Goal: Information Seeking & Learning: Learn about a topic

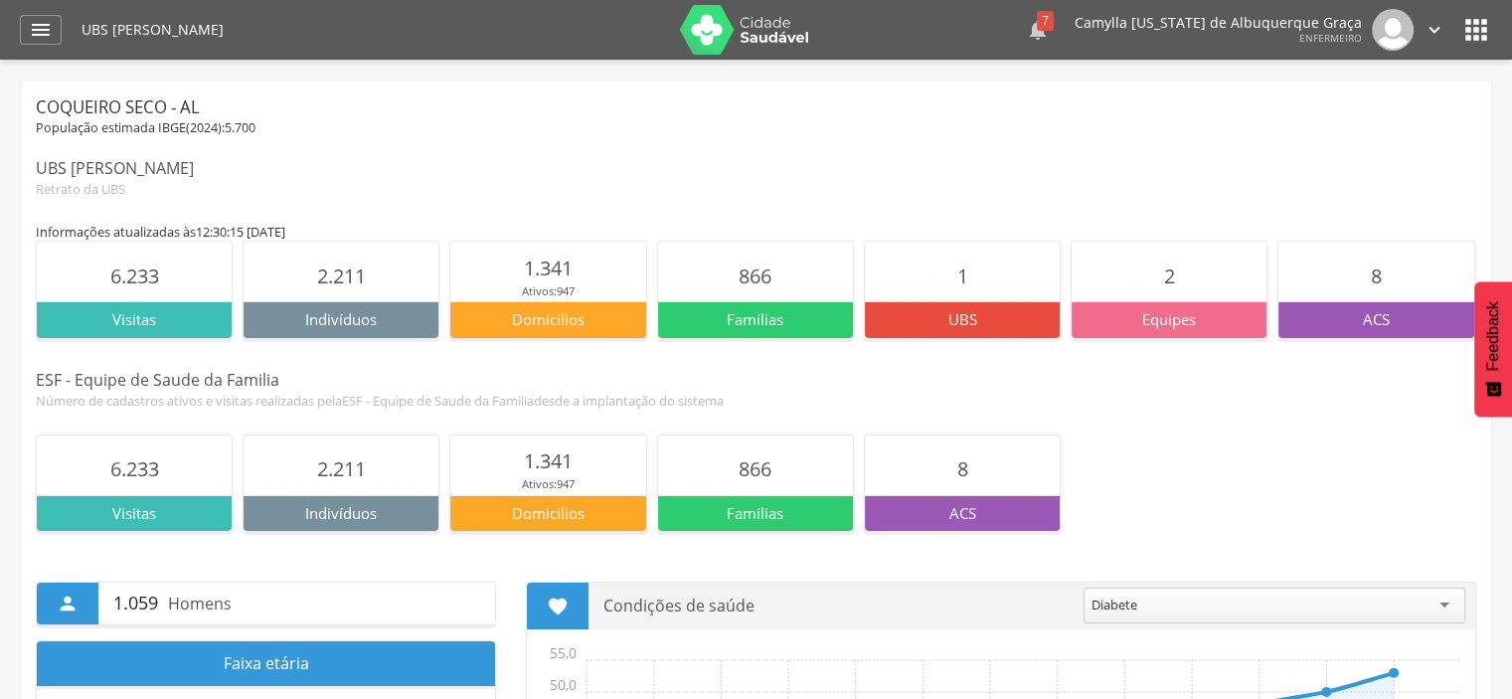
click at [1054, 20] on div "7" at bounding box center [1045, 21] width 17 height 20
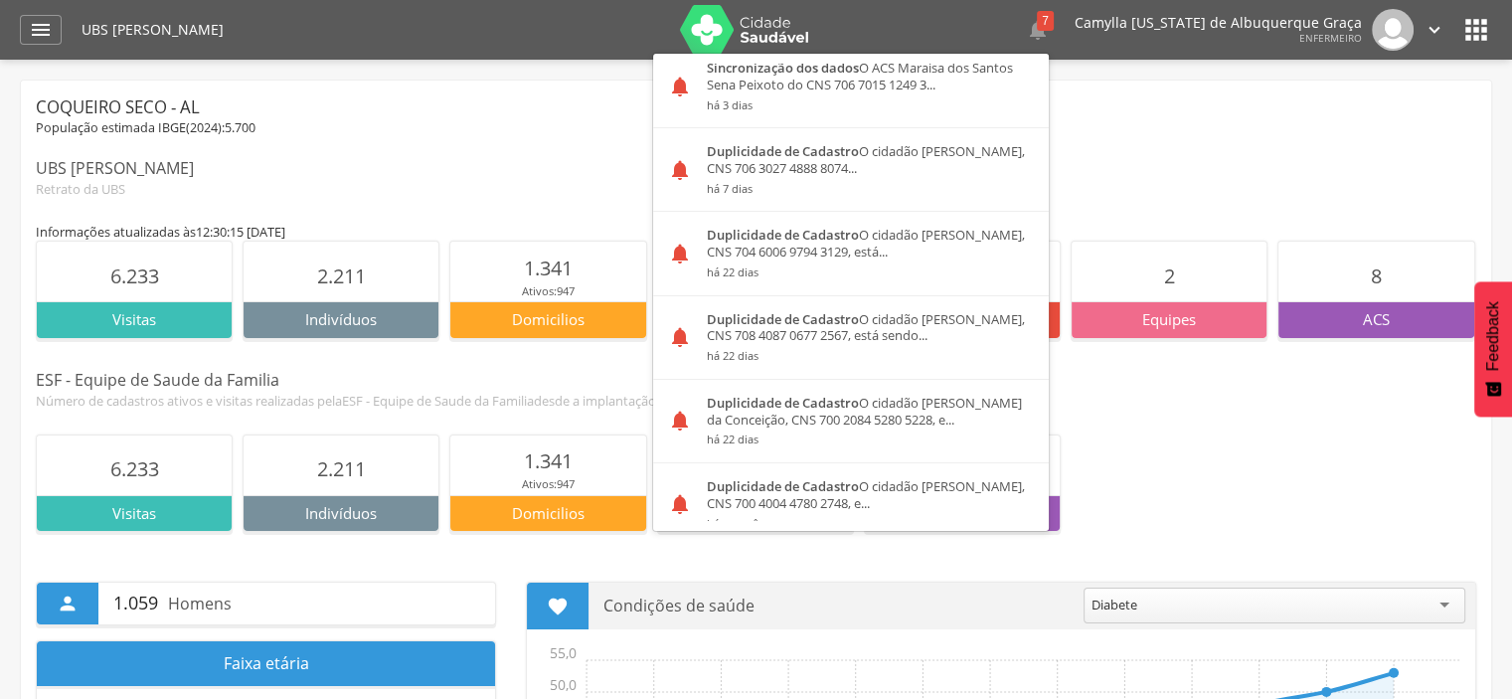
scroll to position [125, 0]
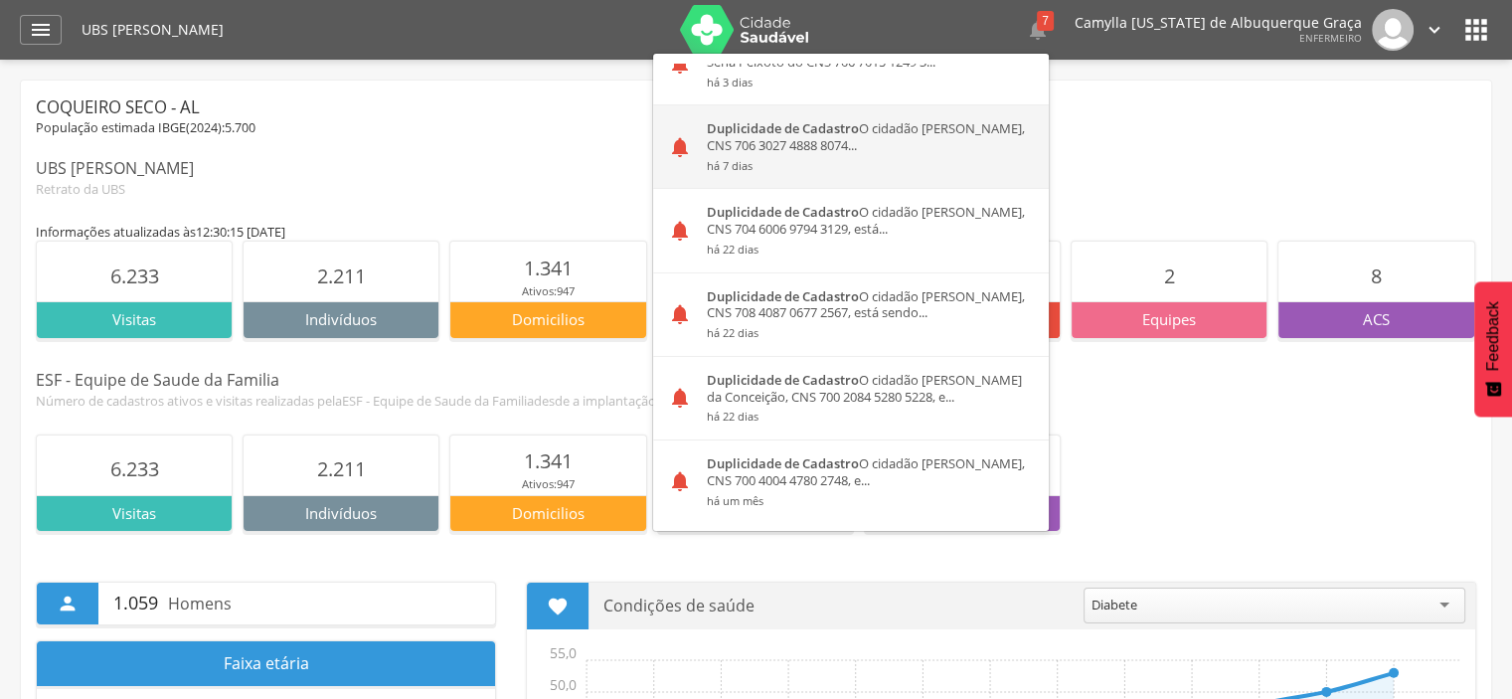
click at [989, 134] on div "Duplicidade de Cadastro O cidadão [PERSON_NAME], CNS 706 3027 4888 8074... há 7…" at bounding box center [870, 146] width 357 height 83
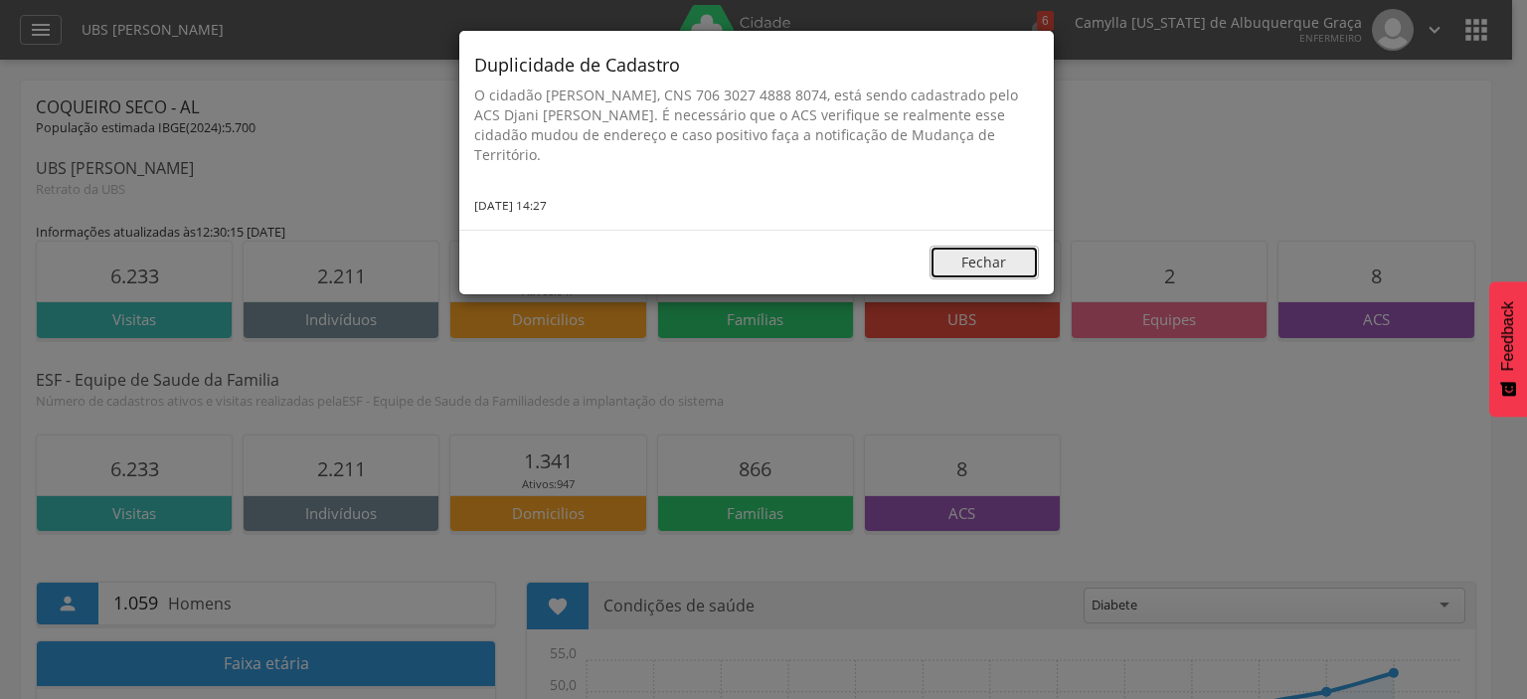
click at [988, 254] on button "Fechar" at bounding box center [984, 263] width 109 height 34
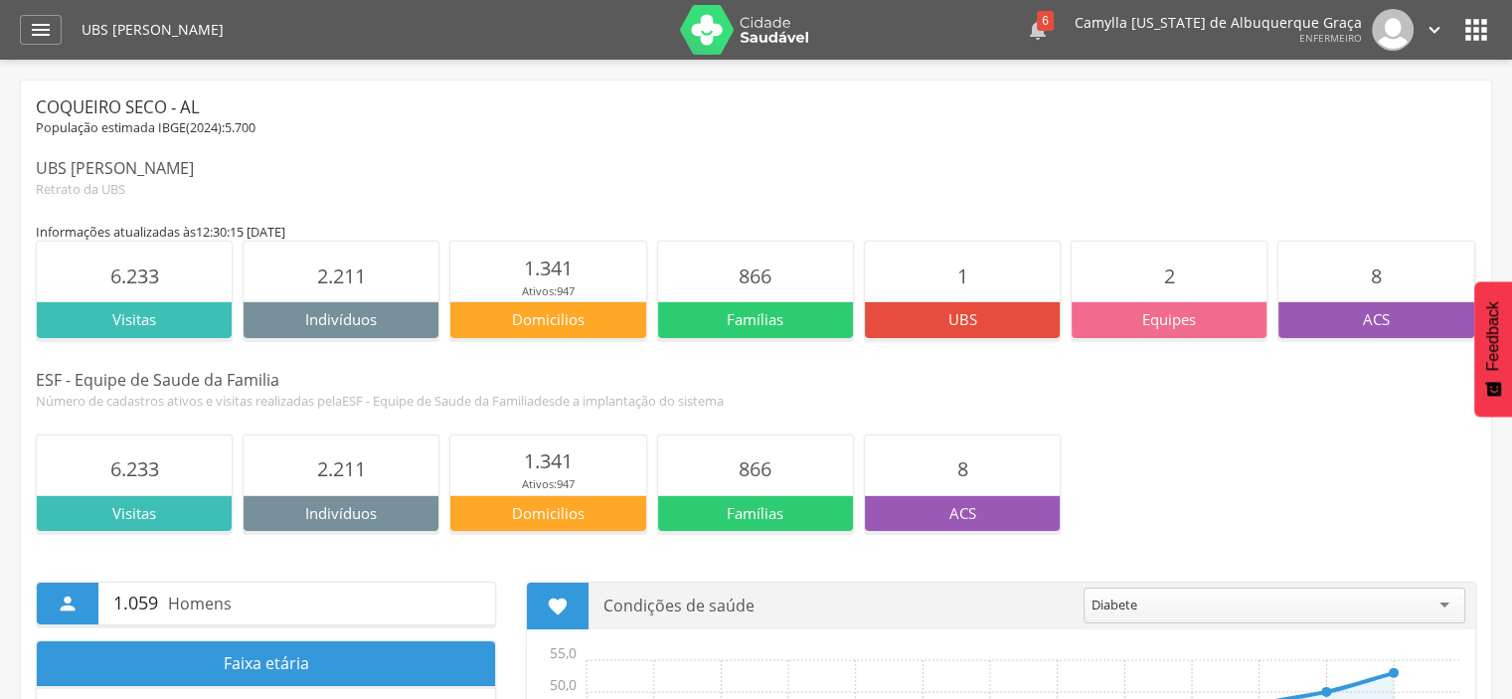
click at [1067, 31] on div " 6  Sincronização dos dados O ACS [PERSON_NAME] do CNS 700 2009 1045 3325 nã.…" at bounding box center [1154, 30] width 584 height 42
click at [1050, 31] on icon "" at bounding box center [1038, 30] width 24 height 24
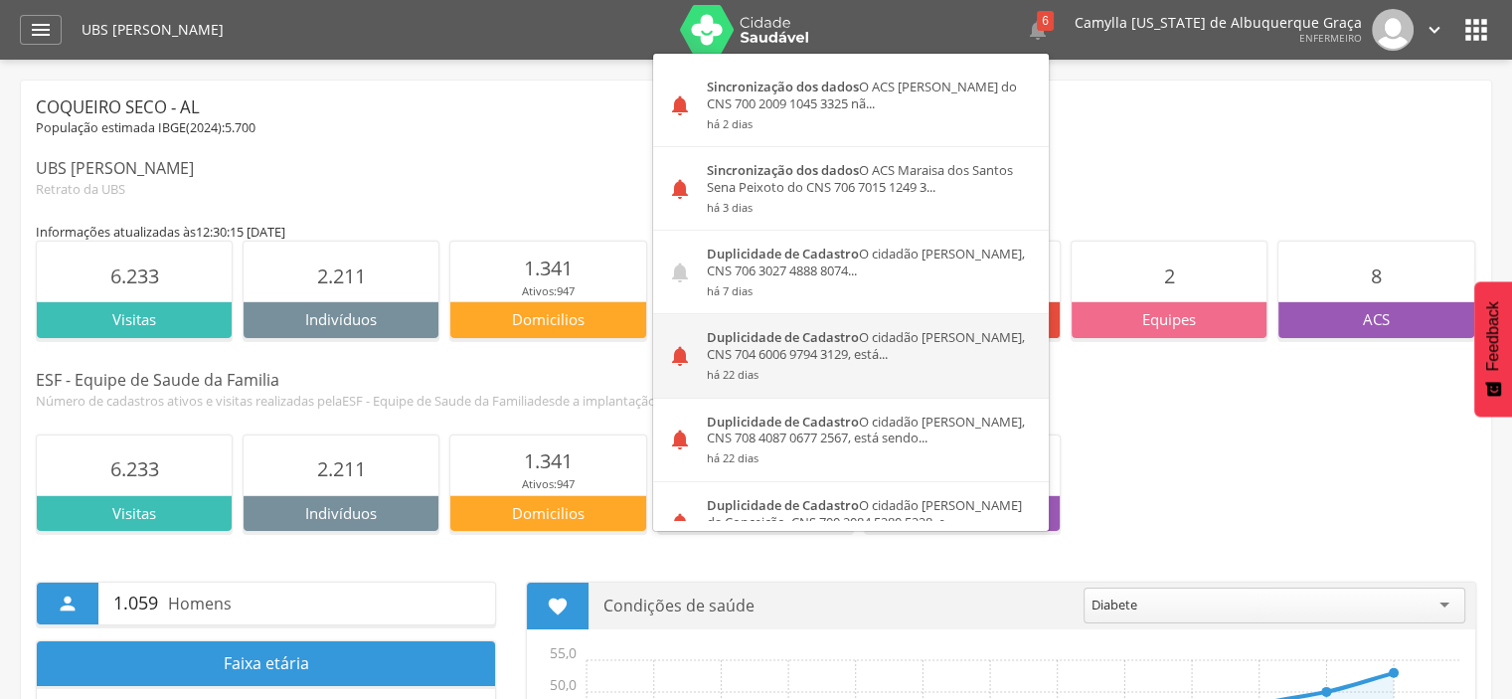
click at [915, 363] on div "Duplicidade de Cadastro O cidadão [PERSON_NAME], CNS 704 6006 9794 3129, está..…" at bounding box center [870, 355] width 357 height 83
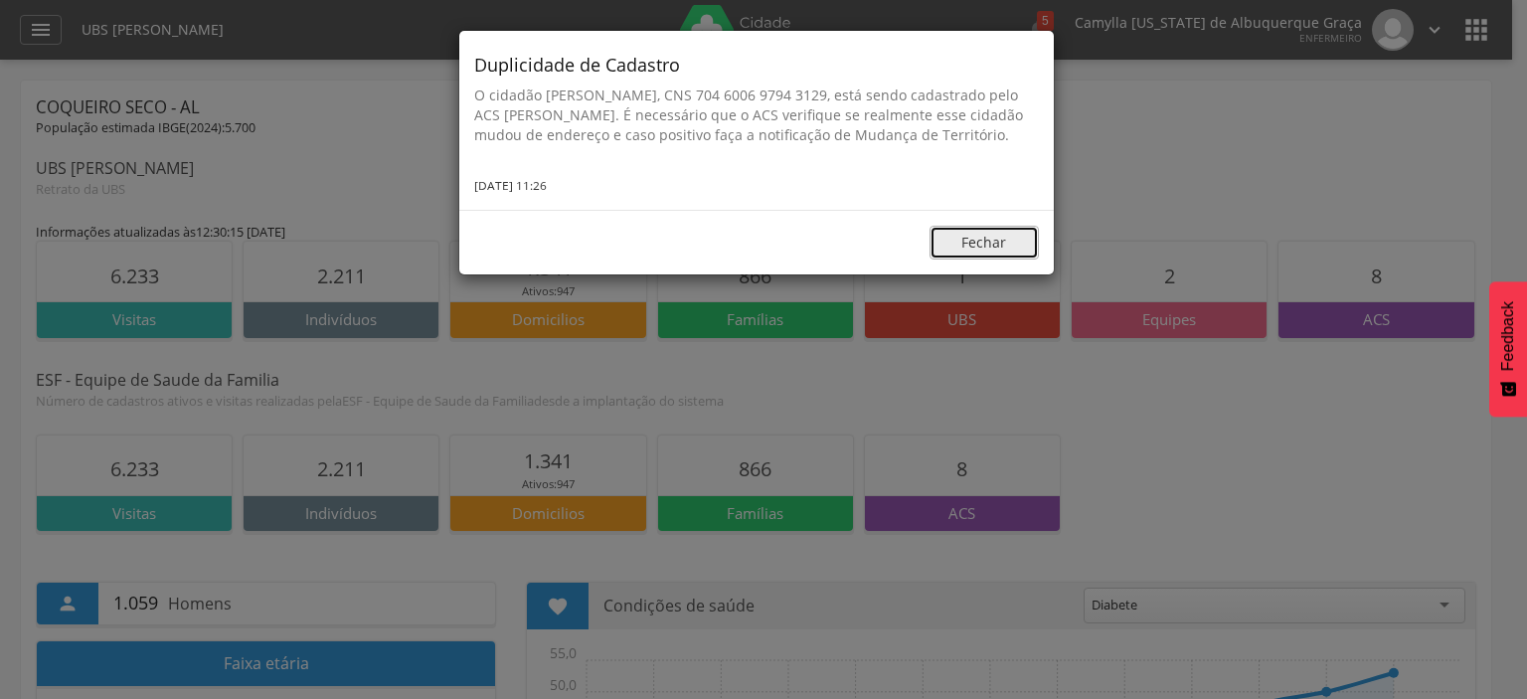
click at [967, 260] on button "Fechar" at bounding box center [984, 243] width 109 height 34
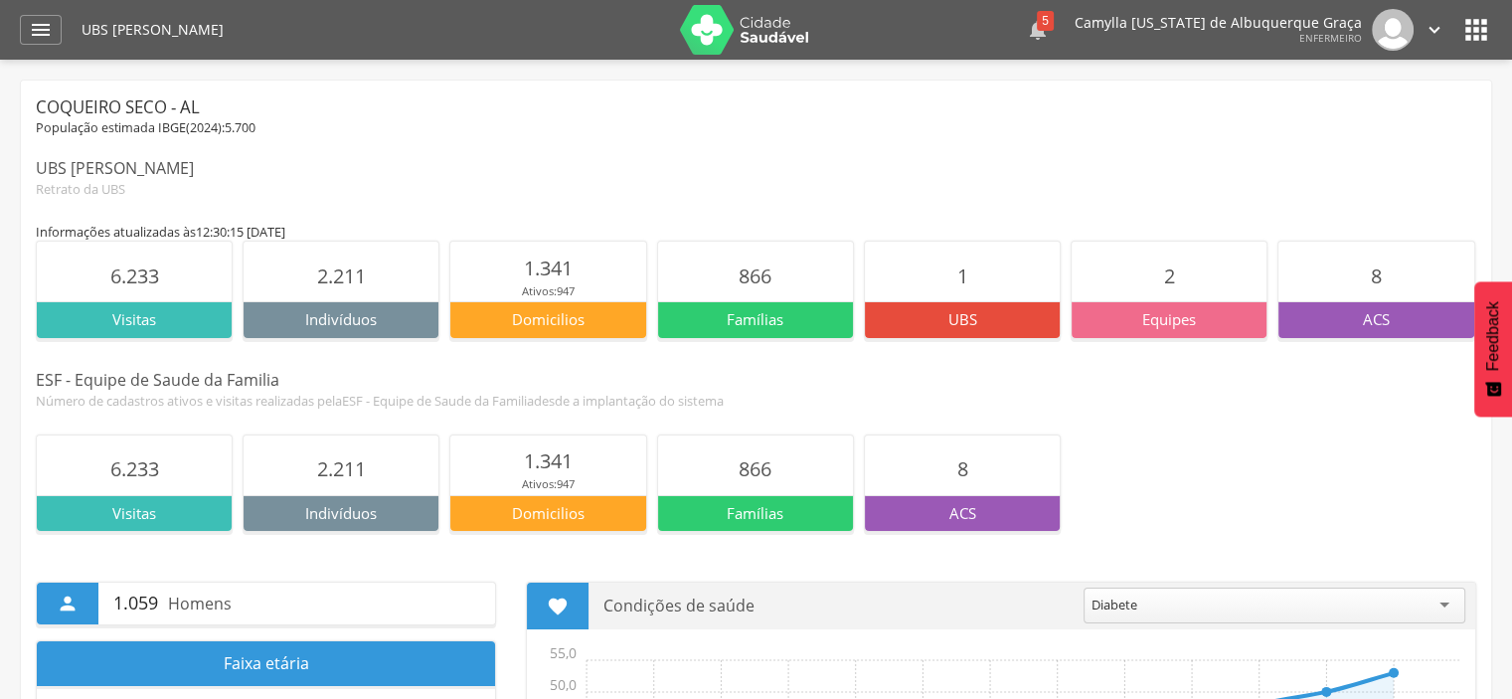
click at [1050, 23] on icon "" at bounding box center [1038, 30] width 24 height 24
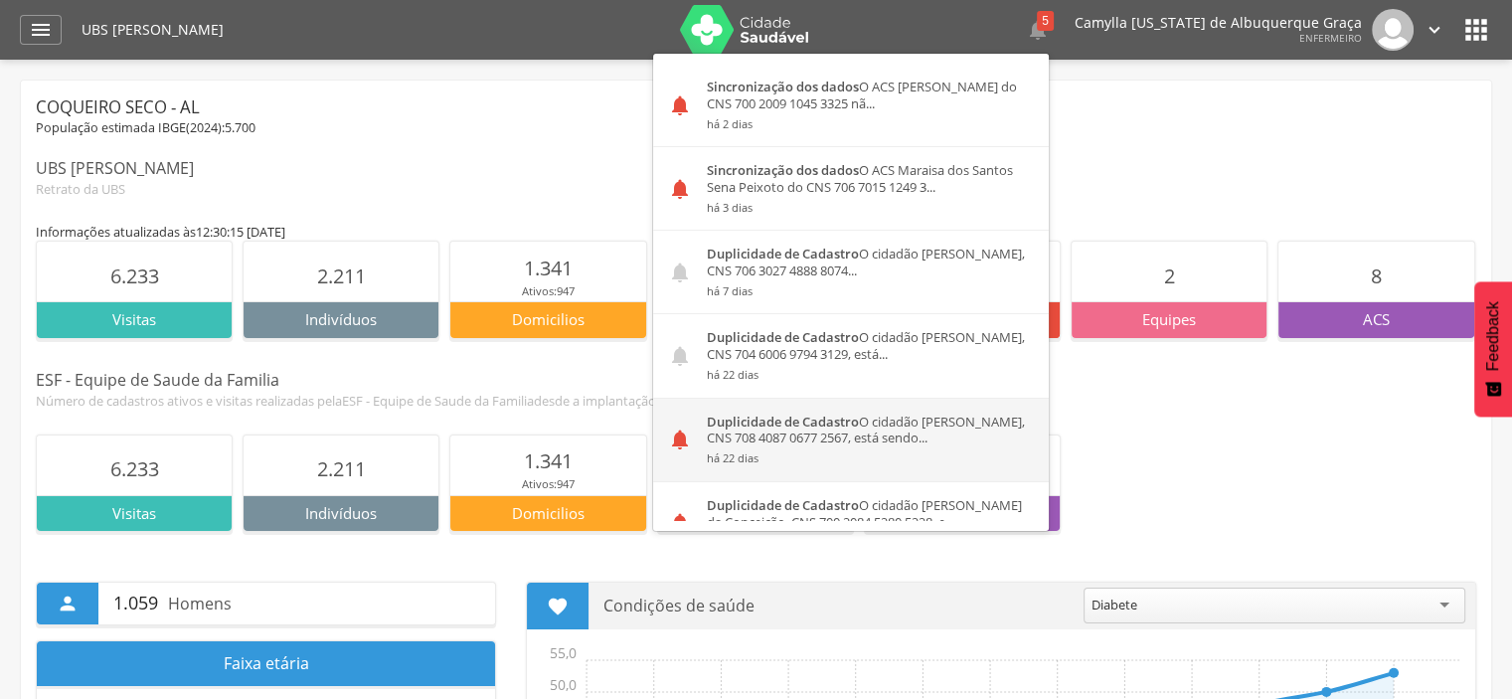
click at [940, 428] on div "Duplicidade de Cadastro O cidadão [PERSON_NAME], CNS 708 4087 0677 2567, está s…" at bounding box center [870, 440] width 357 height 83
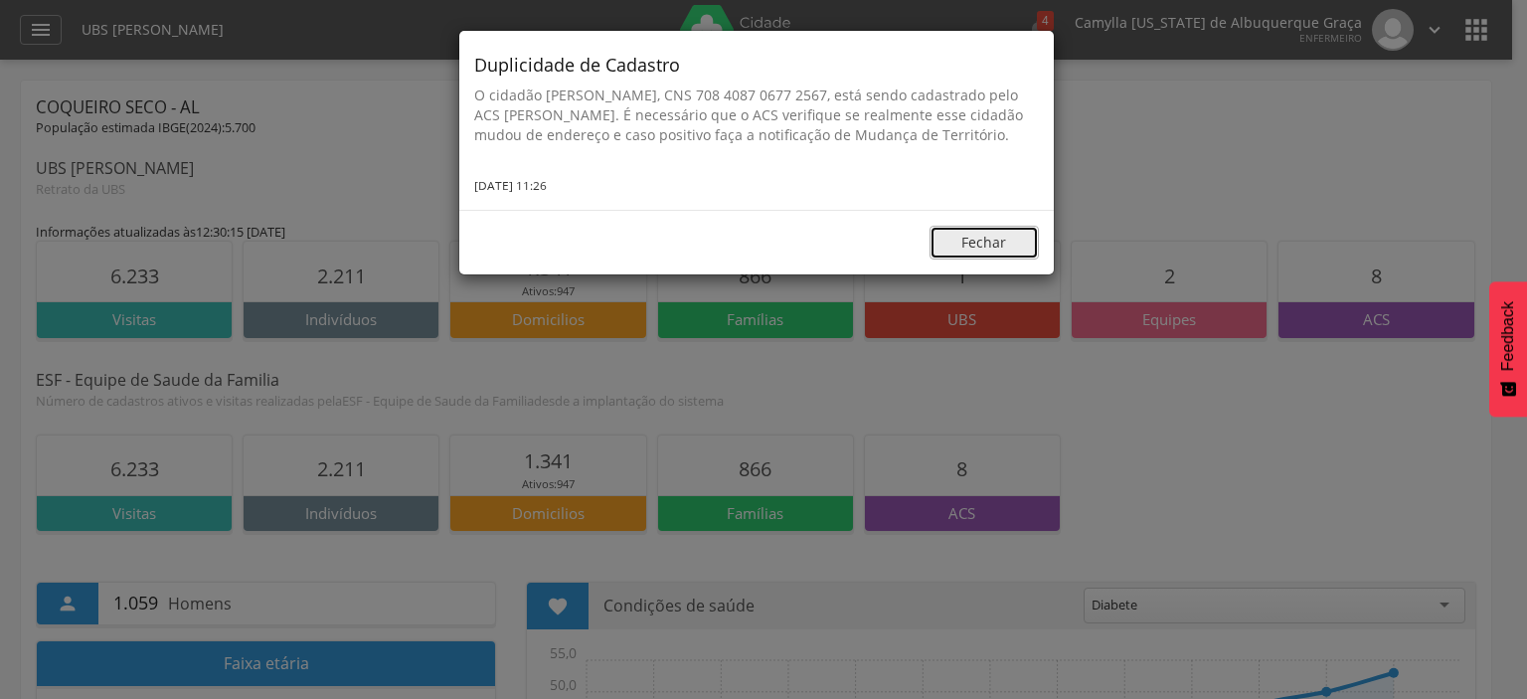
click at [984, 260] on button "Fechar" at bounding box center [984, 243] width 109 height 34
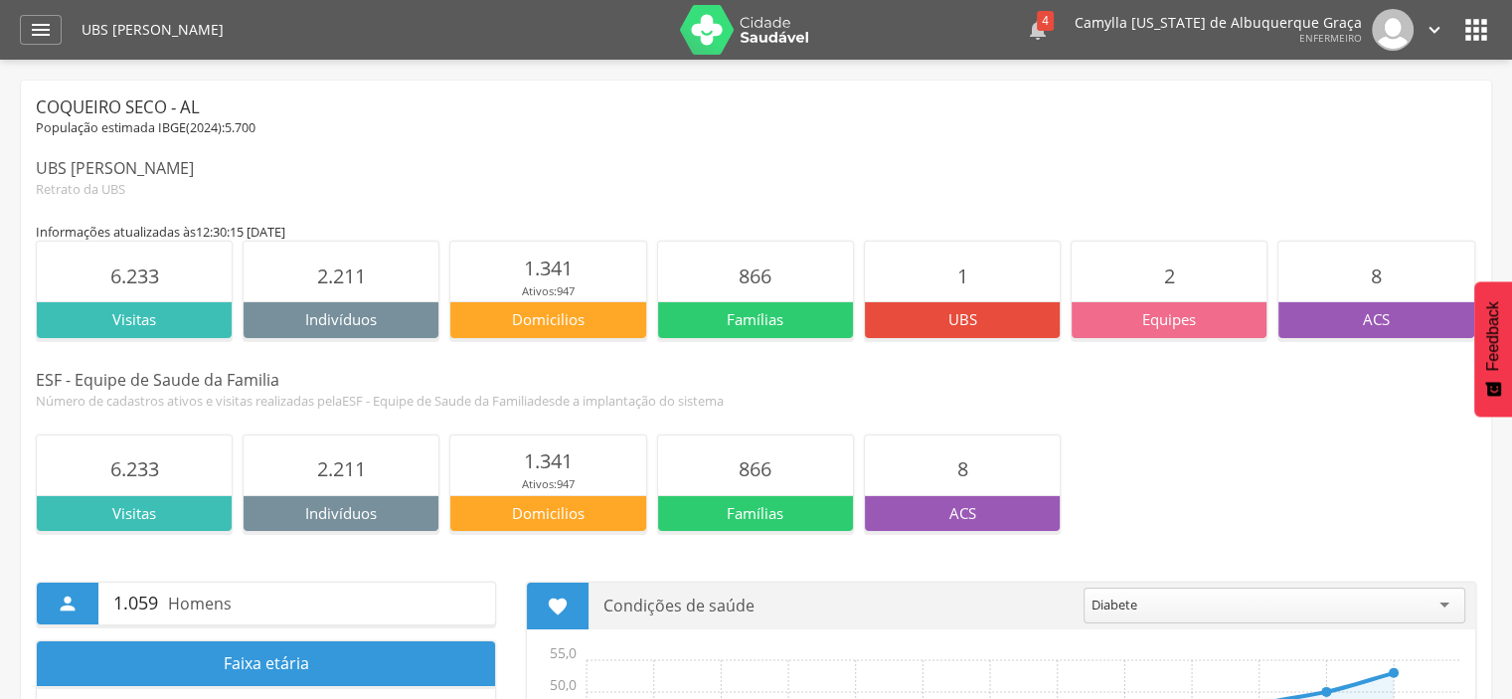
click at [1054, 23] on div "4" at bounding box center [1045, 21] width 17 height 20
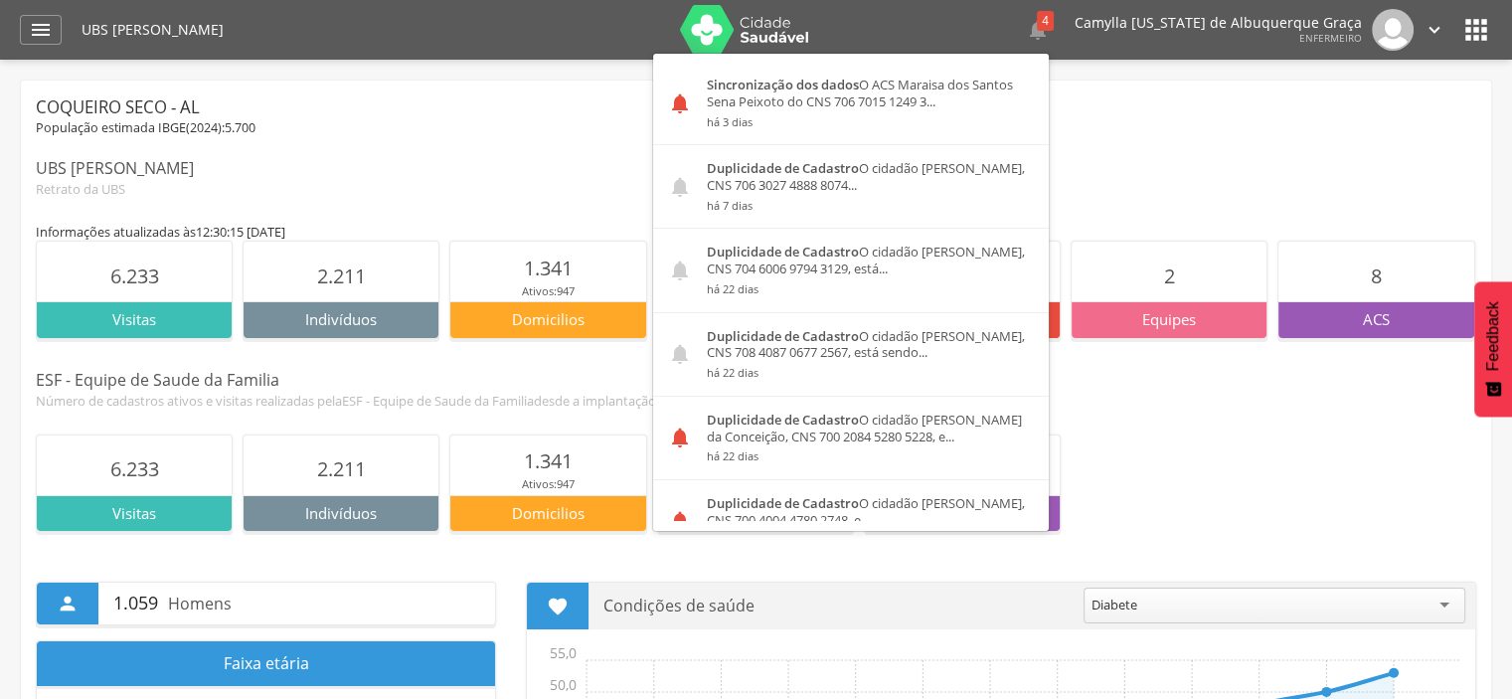
scroll to position [125, 0]
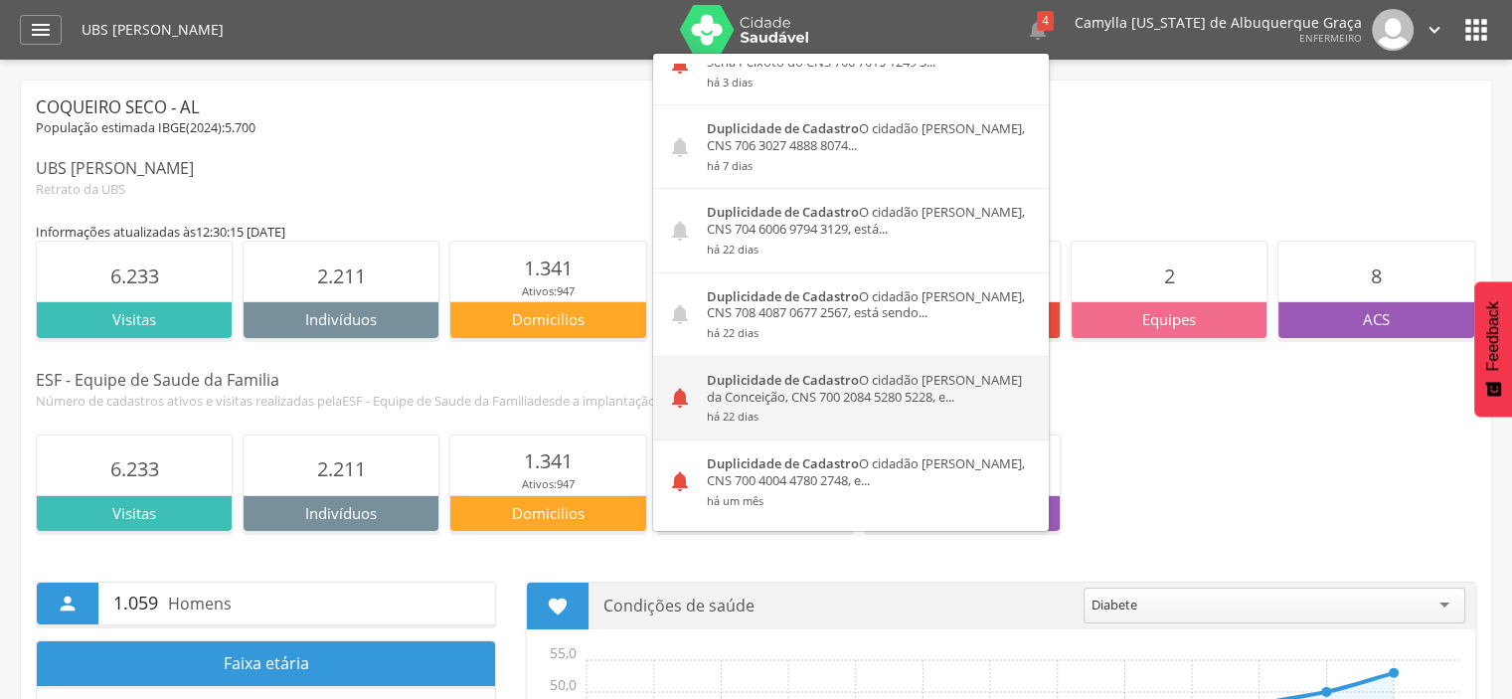
click at [885, 395] on div "Duplicidade de Cadastro O cidadão Maria Cicera da Conceição, CNS 700 2084 5280 …" at bounding box center [870, 398] width 357 height 83
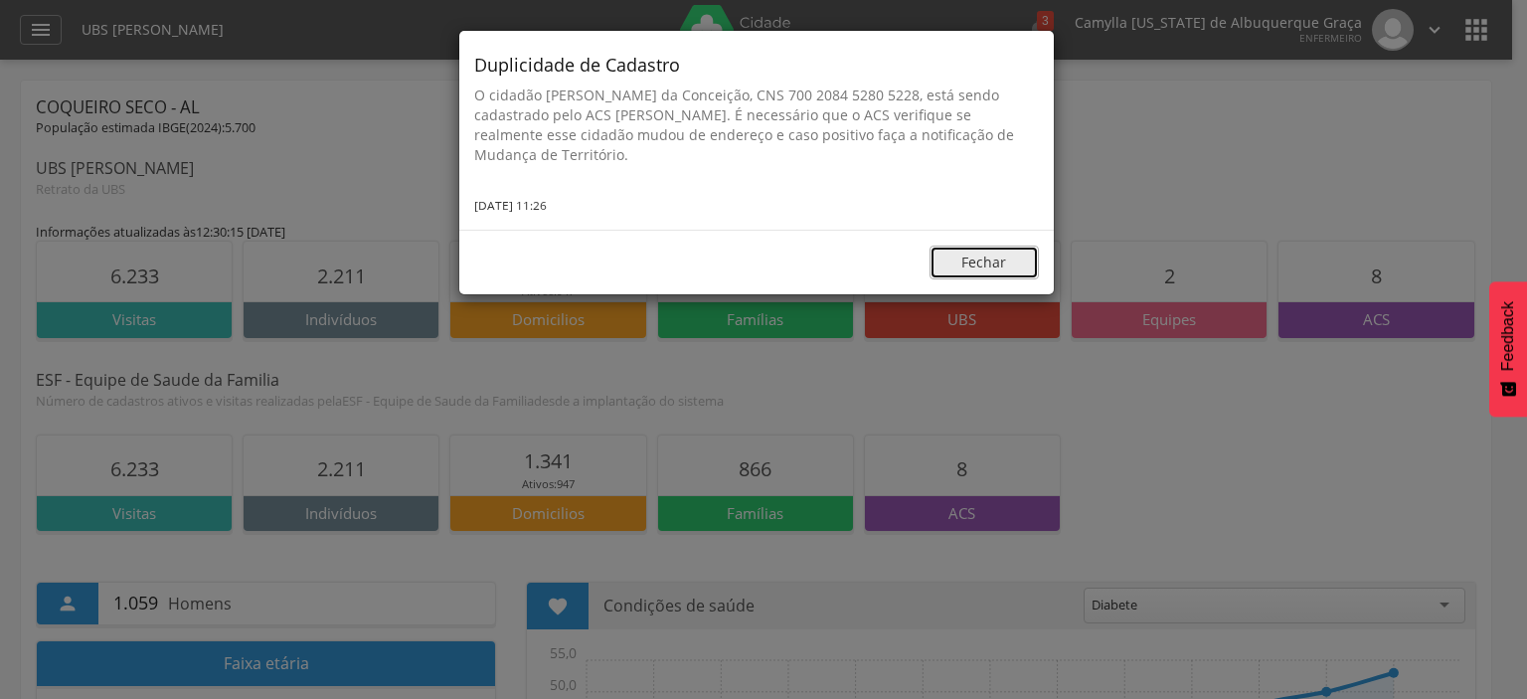
click at [978, 257] on button "Fechar" at bounding box center [984, 263] width 109 height 34
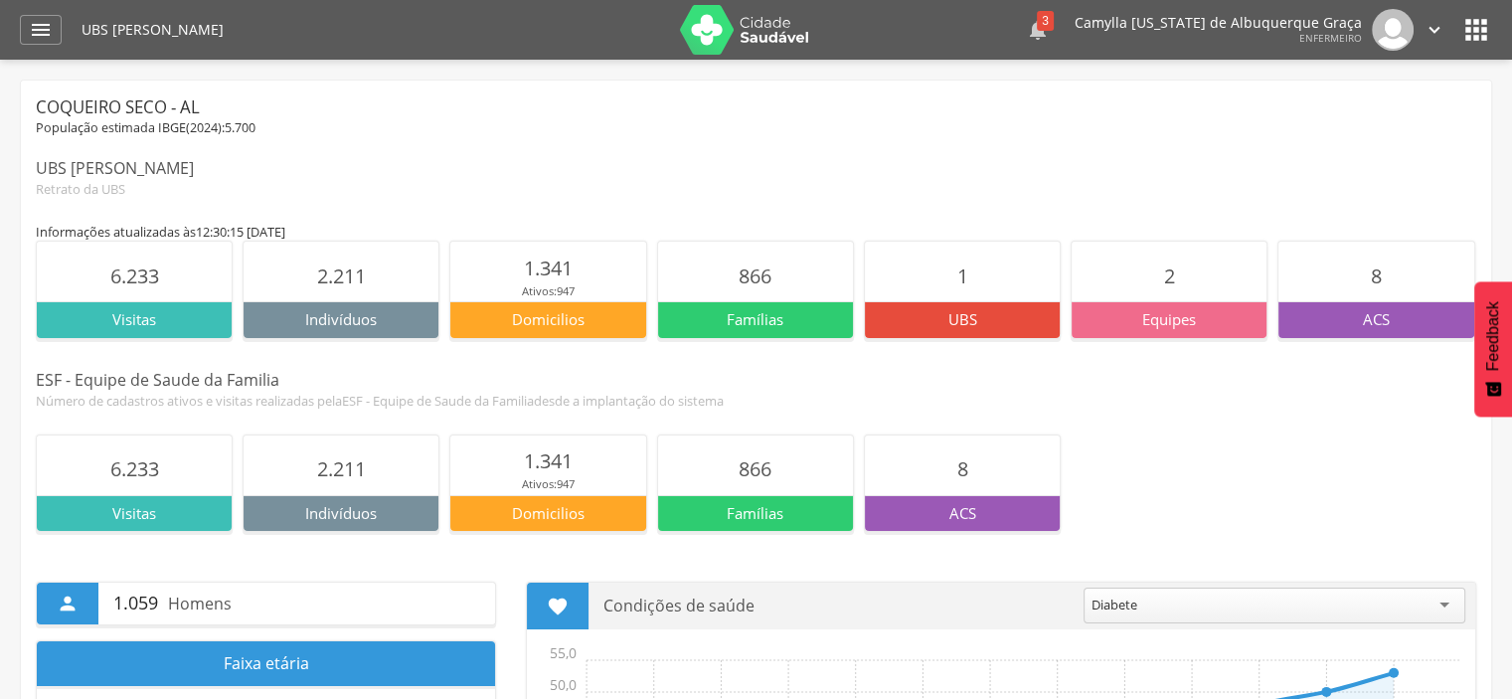
click at [1054, 22] on div "3" at bounding box center [1045, 21] width 17 height 20
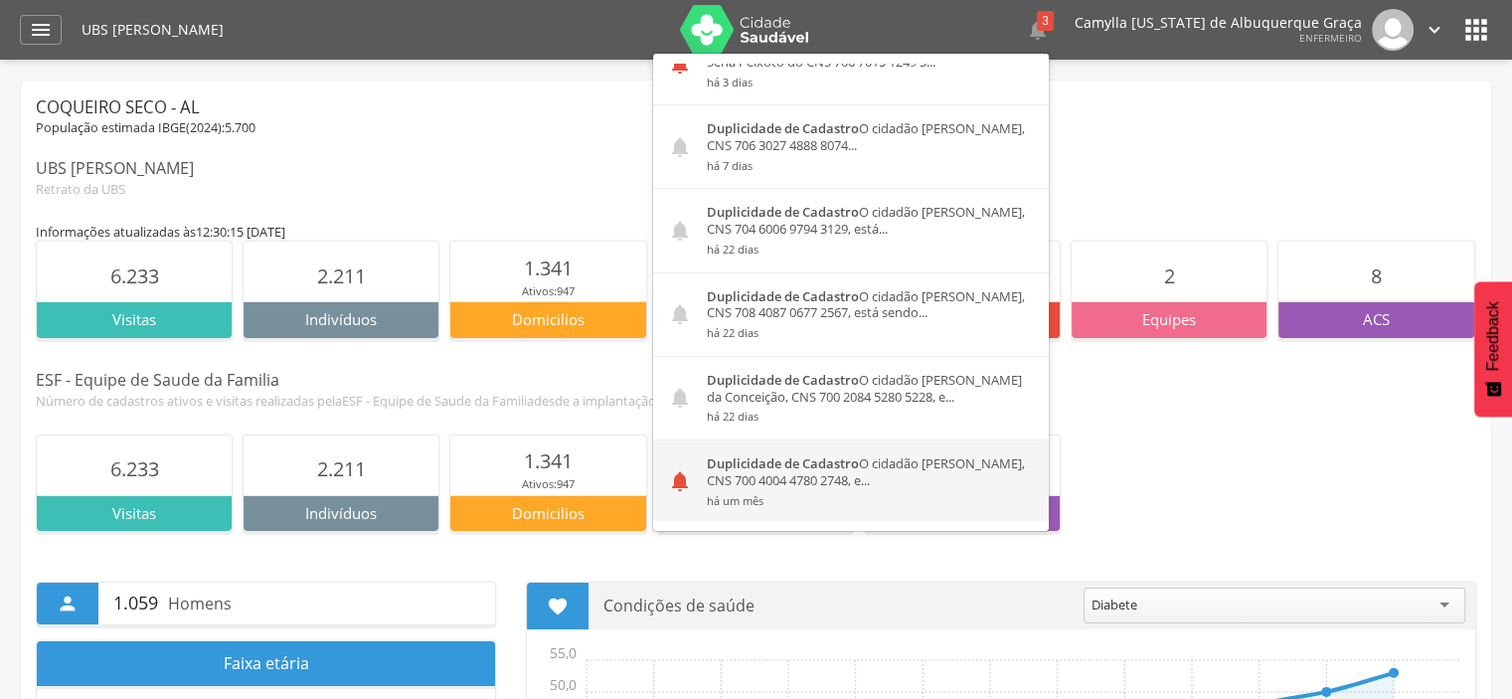
click at [916, 490] on div "Duplicidade de Cadastro O cidadão [PERSON_NAME] da Silveira, CNS 700 4004 4780 …" at bounding box center [870, 482] width 357 height 83
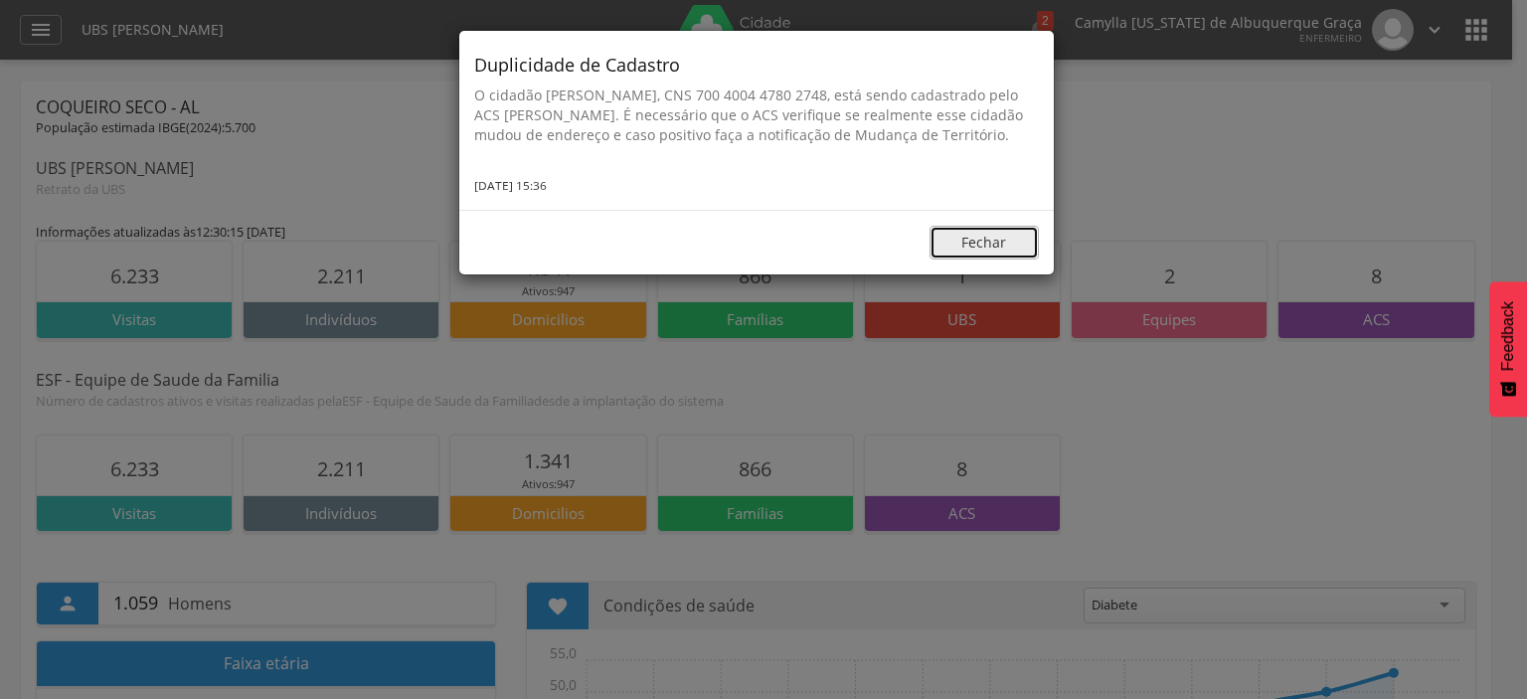
click at [984, 253] on button "Fechar" at bounding box center [984, 243] width 109 height 34
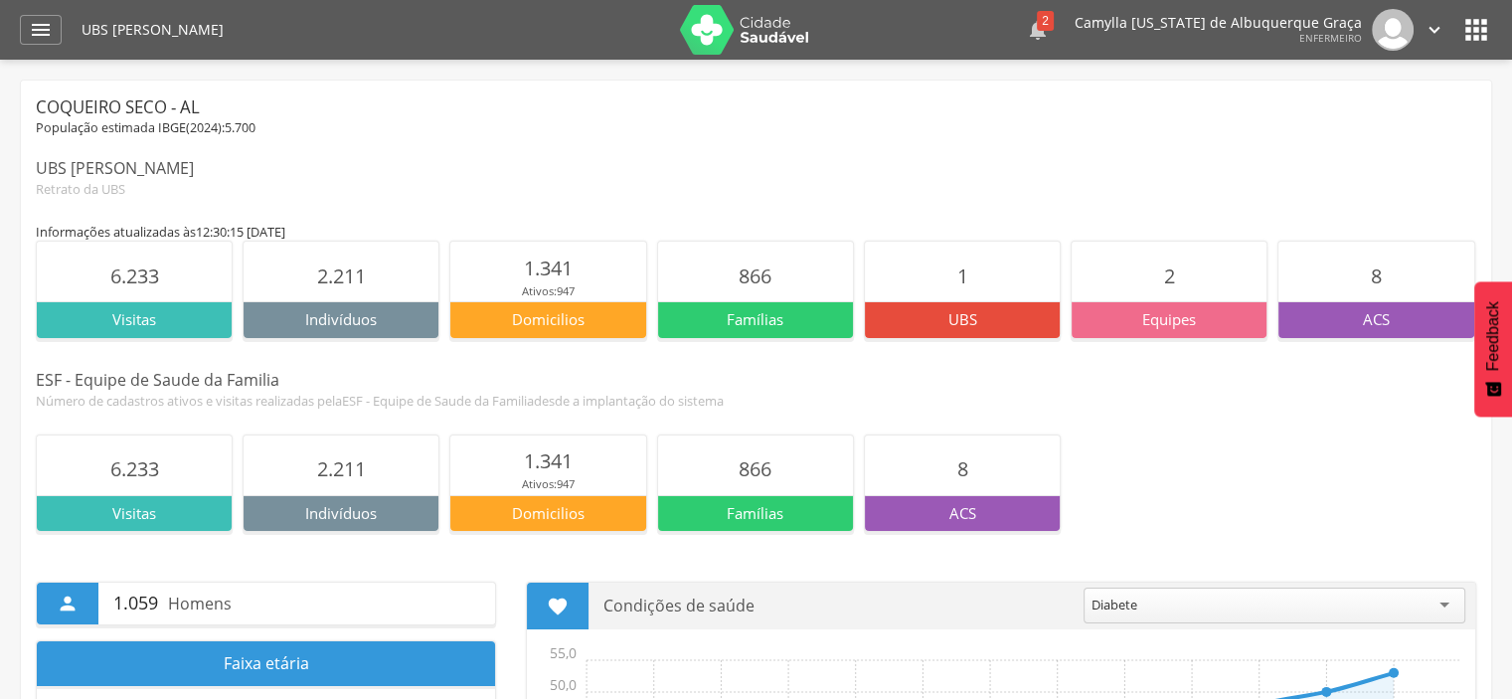
click at [1054, 23] on div "2" at bounding box center [1045, 21] width 17 height 20
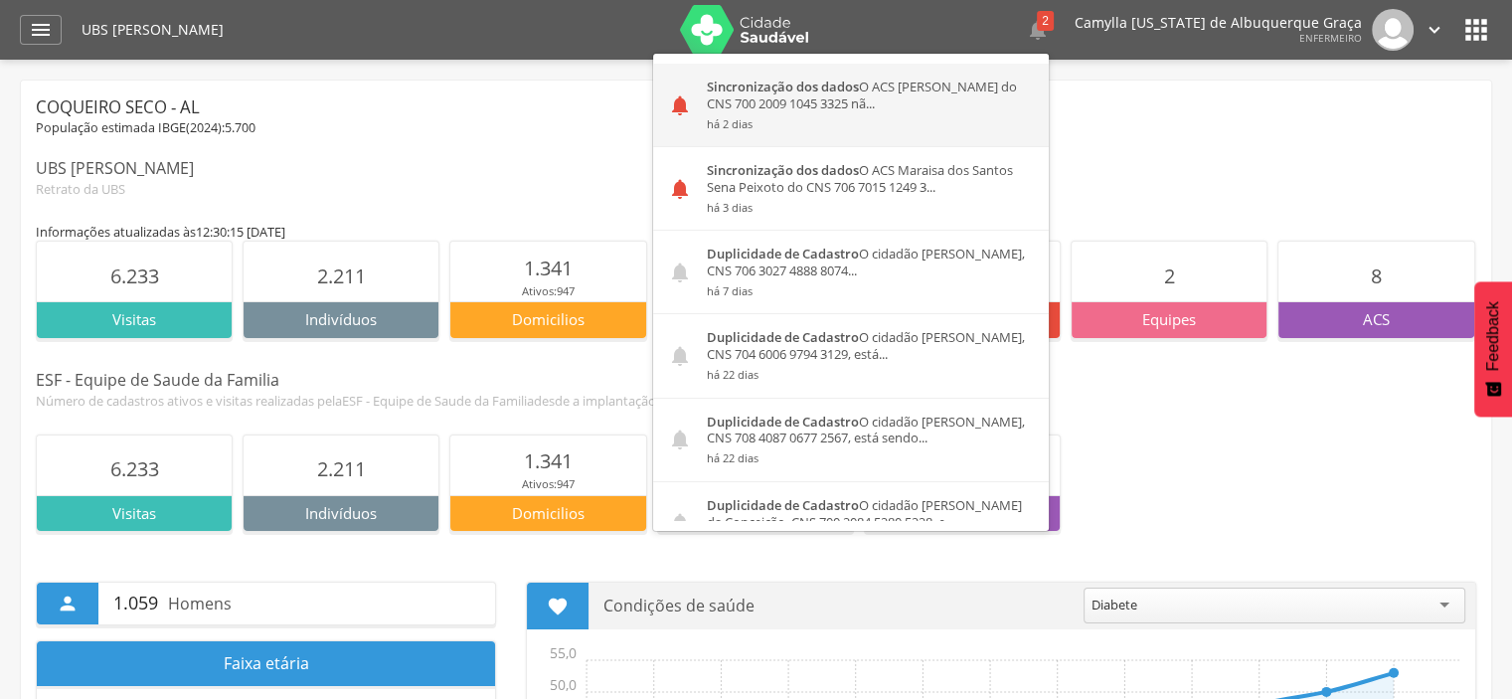
click at [954, 85] on div "Sincronização dos dados O ACS [PERSON_NAME] do CNS 700 2009 1045 3325 nã... há …" at bounding box center [870, 105] width 357 height 83
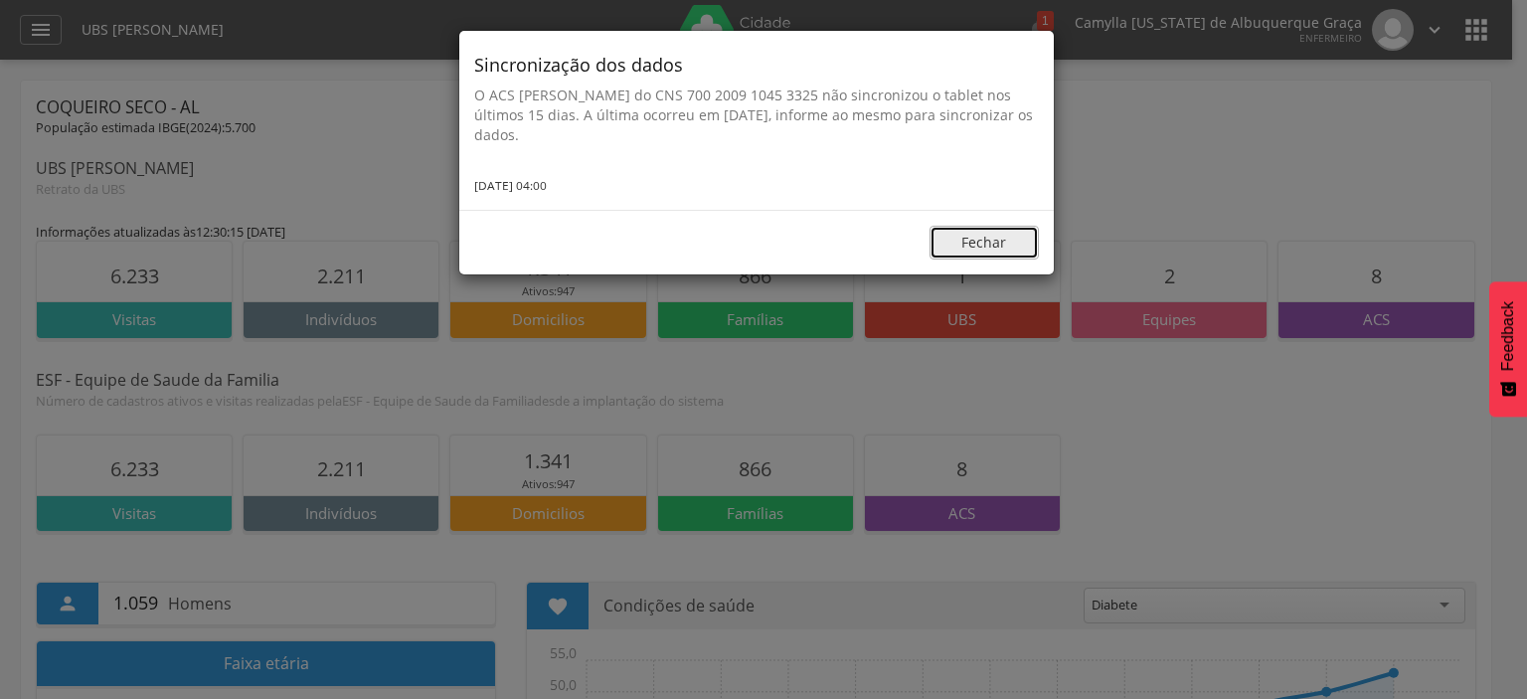
click at [990, 248] on button "Fechar" at bounding box center [984, 243] width 109 height 34
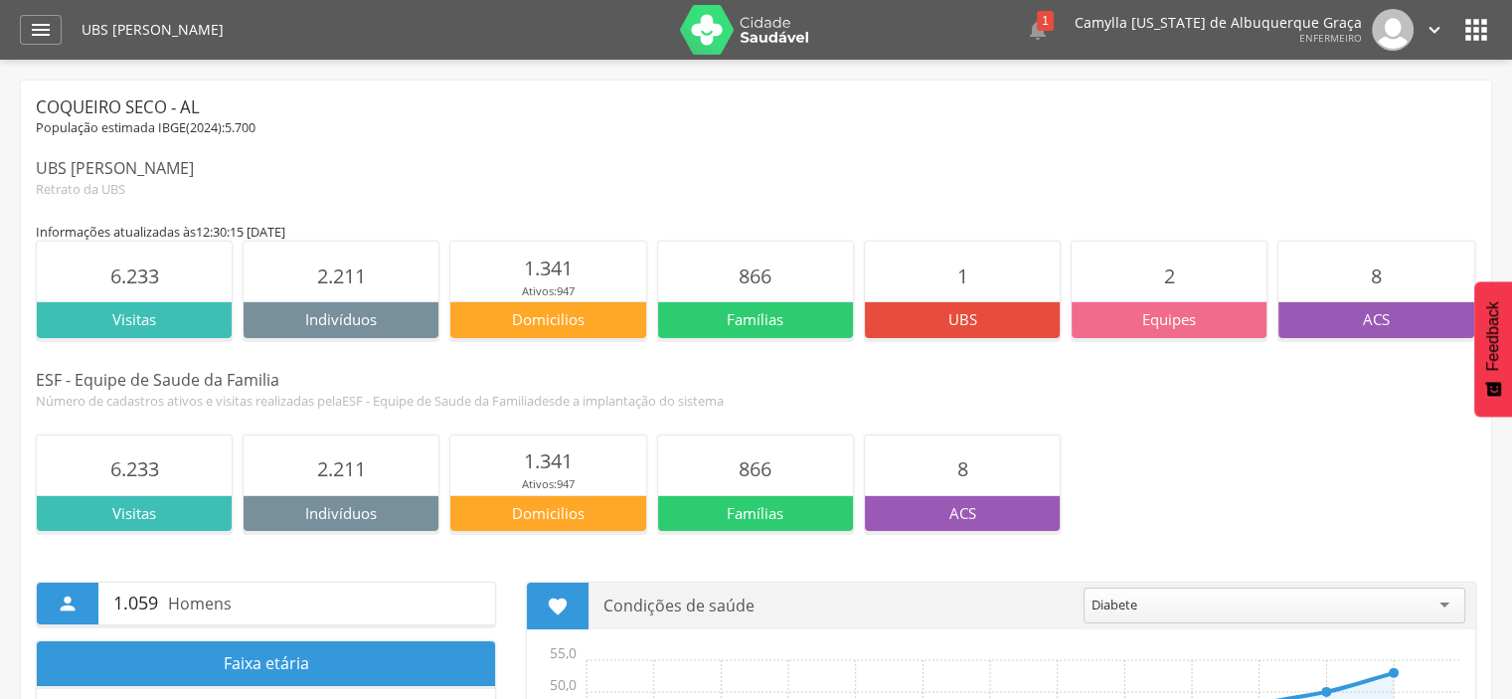
click at [1068, 3] on div "UBS [PERSON_NAME]  1  Sincronização dos dados O ACS [PERSON_NAME] do CNS 700 …" at bounding box center [787, 30] width 1411 height 60
click at [1054, 18] on div "1" at bounding box center [1045, 21] width 17 height 20
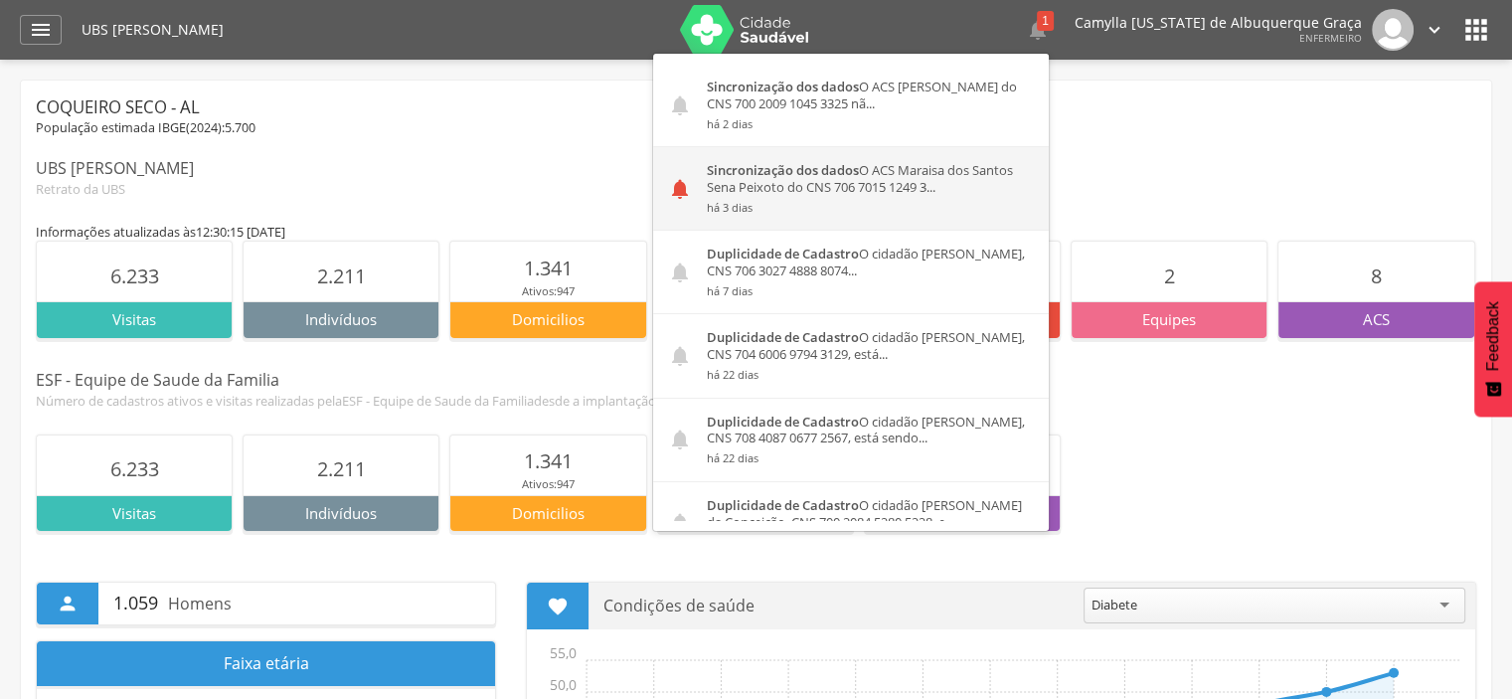
click at [940, 186] on div "Sincronização dos dados O ACS Maraisa dos Santos Sena Peixoto do CNS 706 7015 1…" at bounding box center [870, 188] width 357 height 83
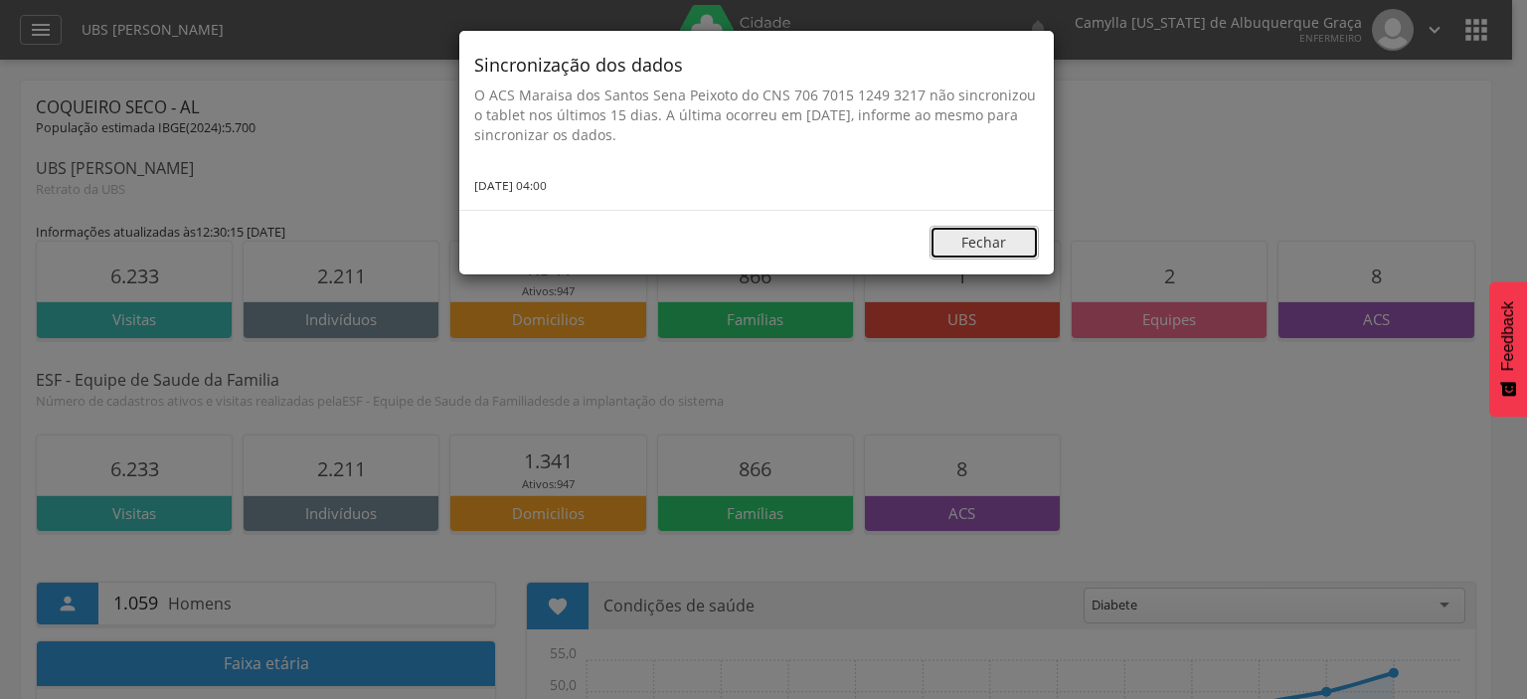
click at [976, 248] on button "Fechar" at bounding box center [984, 243] width 109 height 34
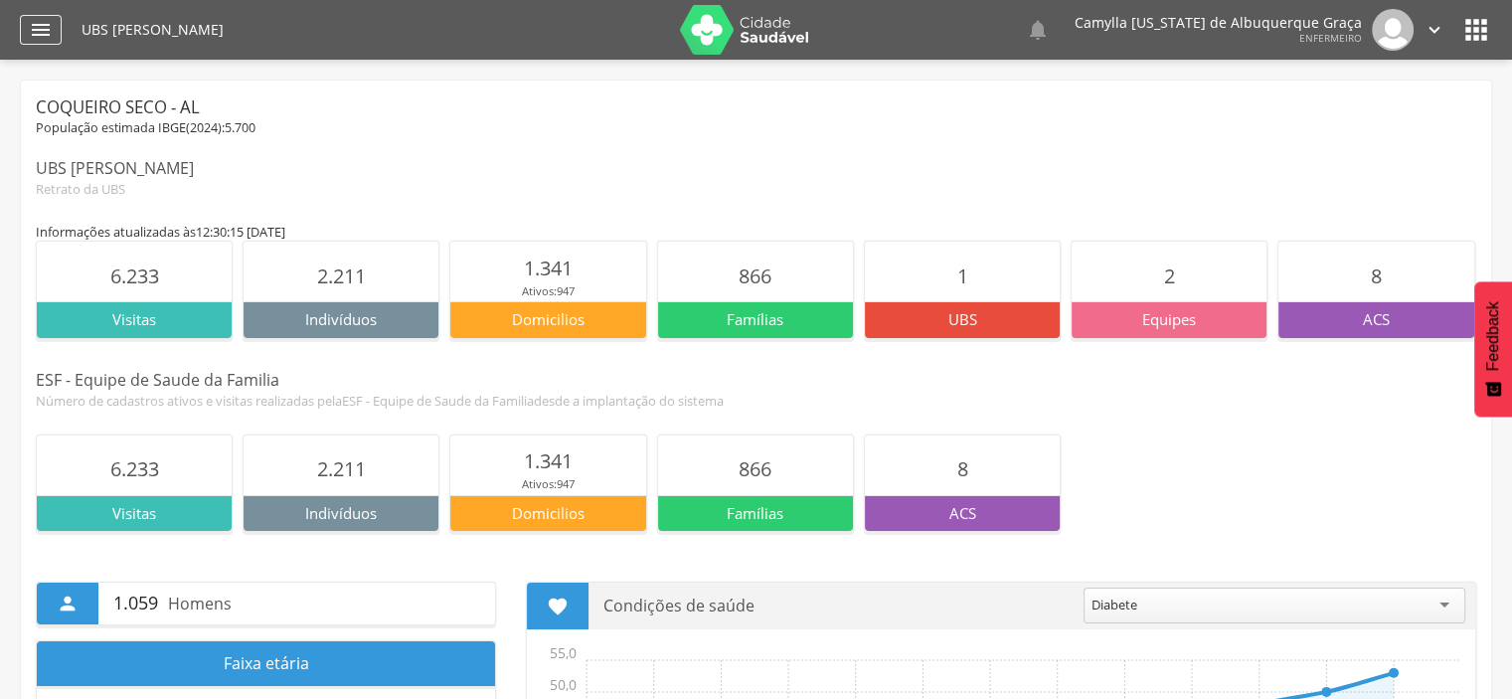
click at [35, 31] on icon "" at bounding box center [41, 30] width 24 height 24
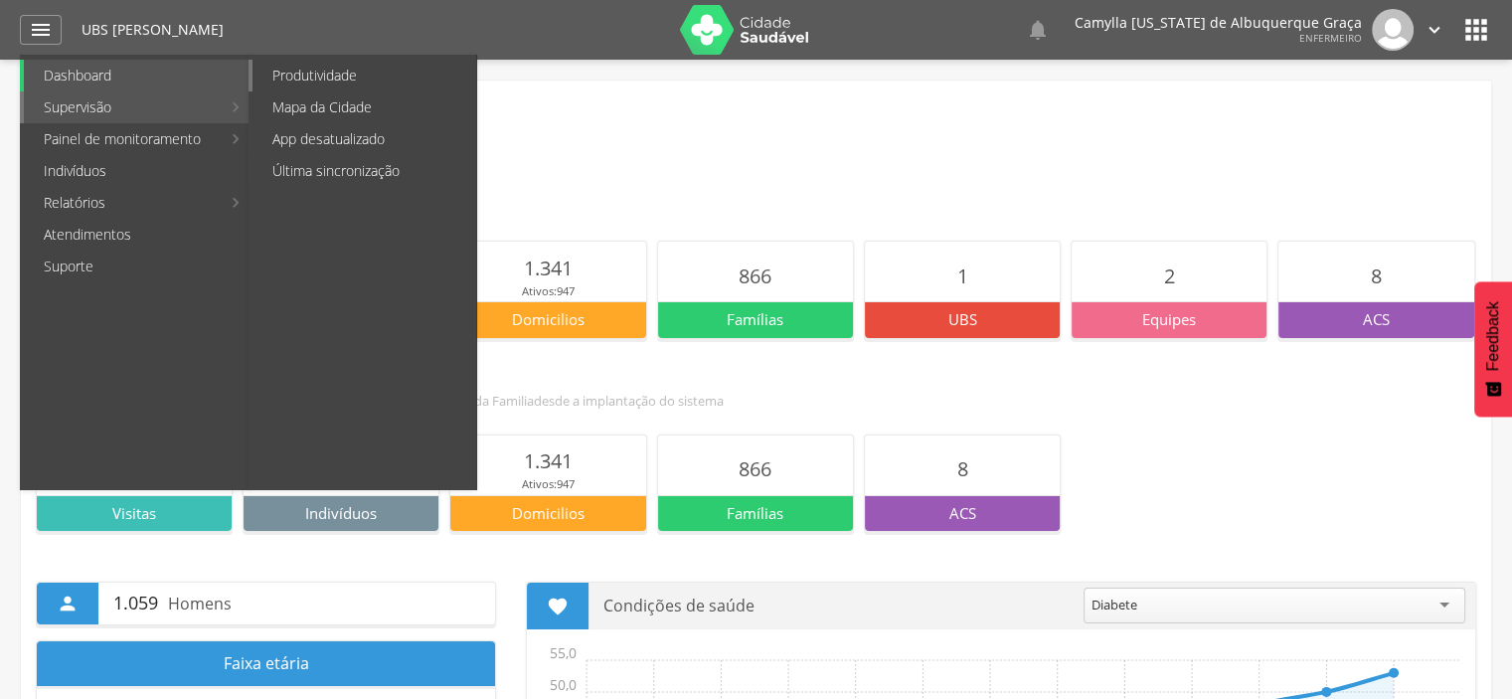
click at [345, 83] on link "Produtividade" at bounding box center [365, 76] width 224 height 32
type input "**********"
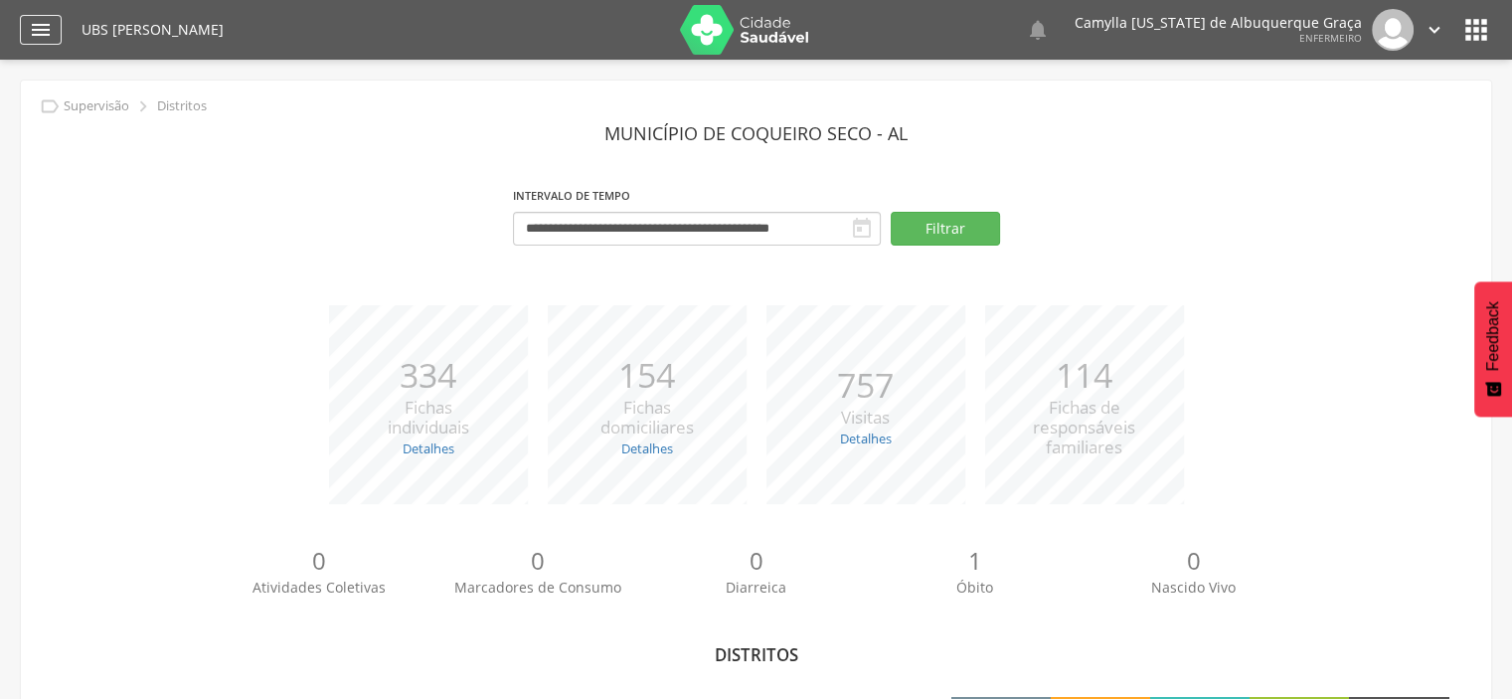
click at [35, 27] on icon "" at bounding box center [41, 30] width 24 height 24
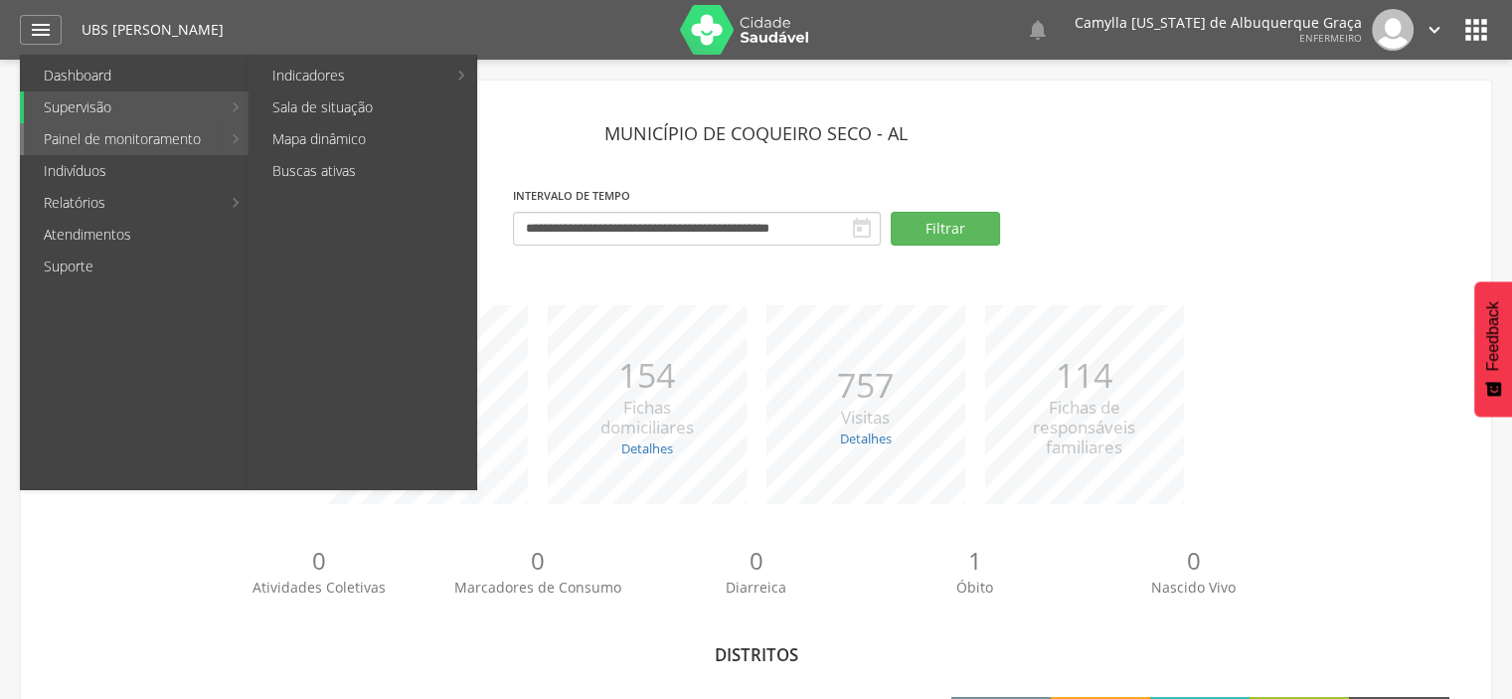
click at [79, 133] on link "Painel de monitoramento" at bounding box center [122, 139] width 197 height 32
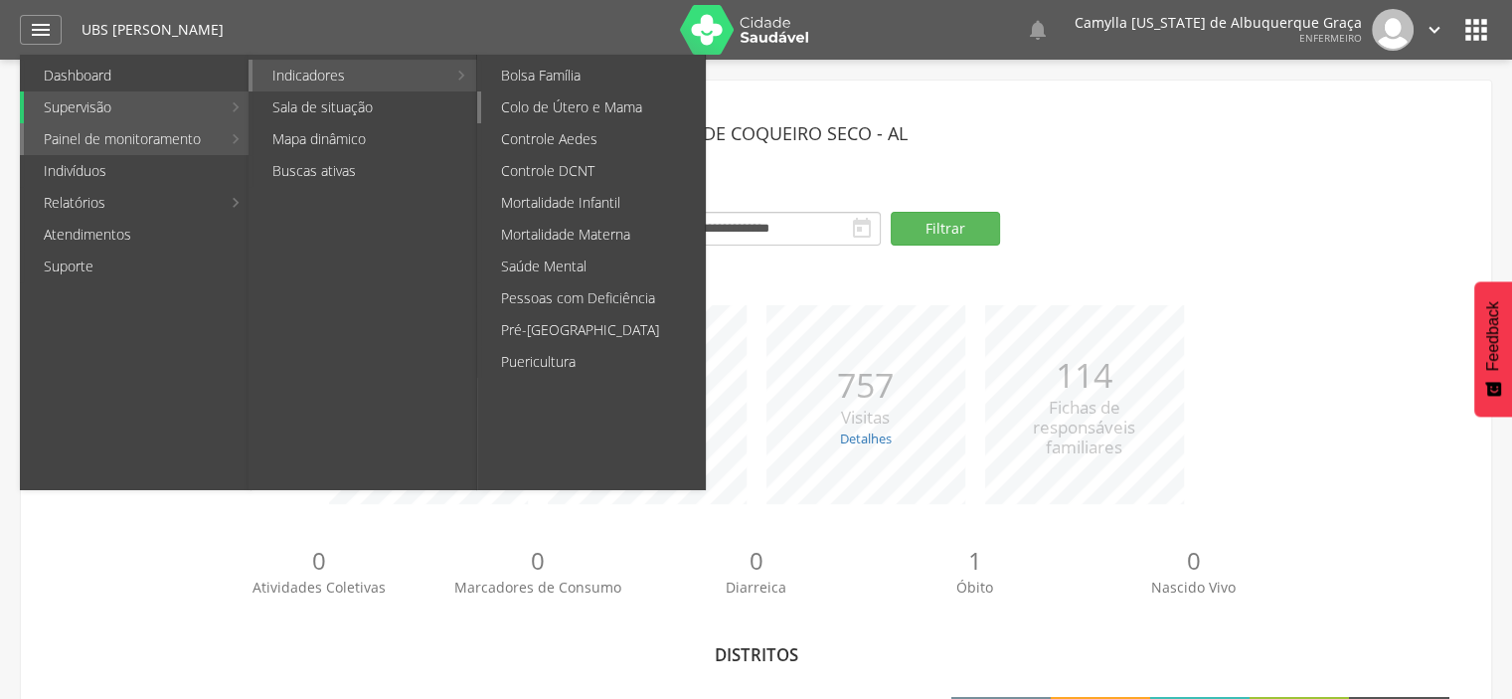
click at [530, 111] on link "Colo de Útero e Mama" at bounding box center [593, 107] width 224 height 32
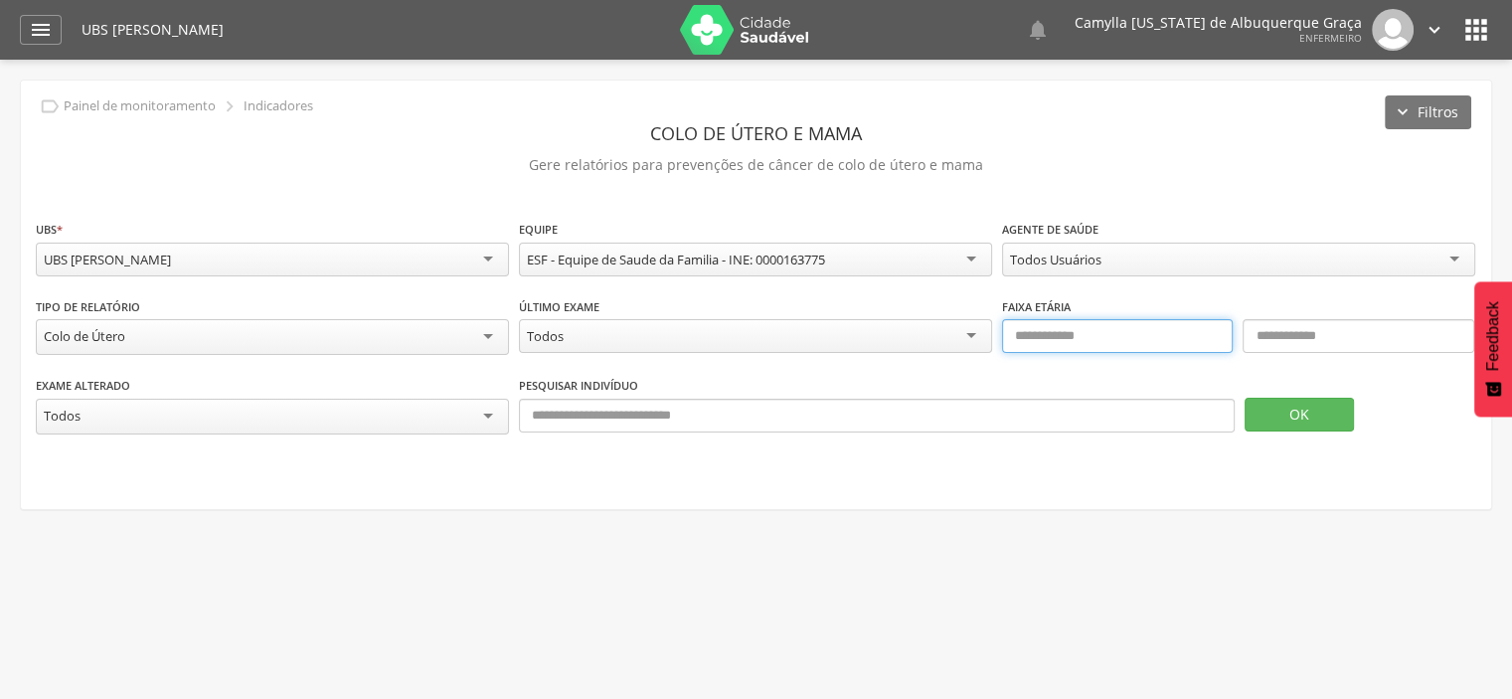
click at [1066, 332] on input "text" at bounding box center [1118, 336] width 232 height 34
type input "**"
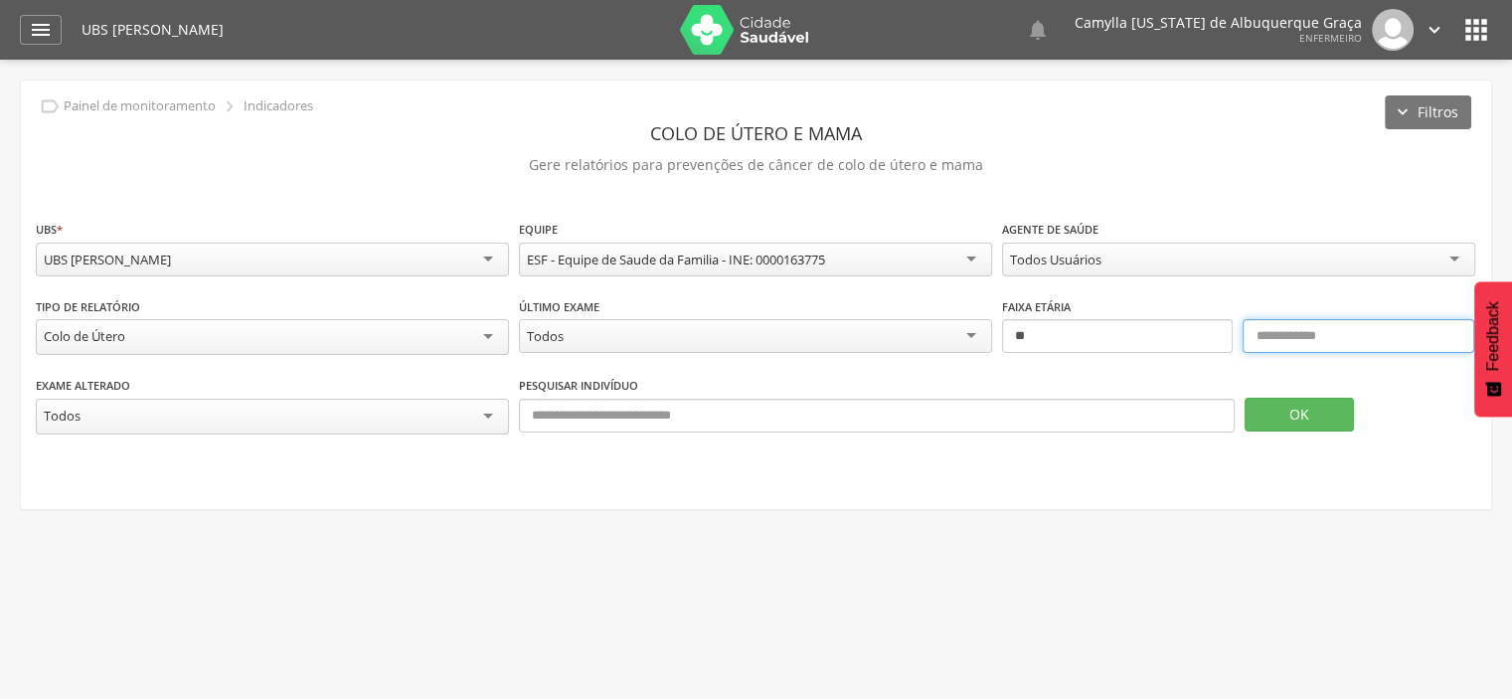
click at [1318, 325] on input "text" at bounding box center [1359, 336] width 232 height 34
type input "**"
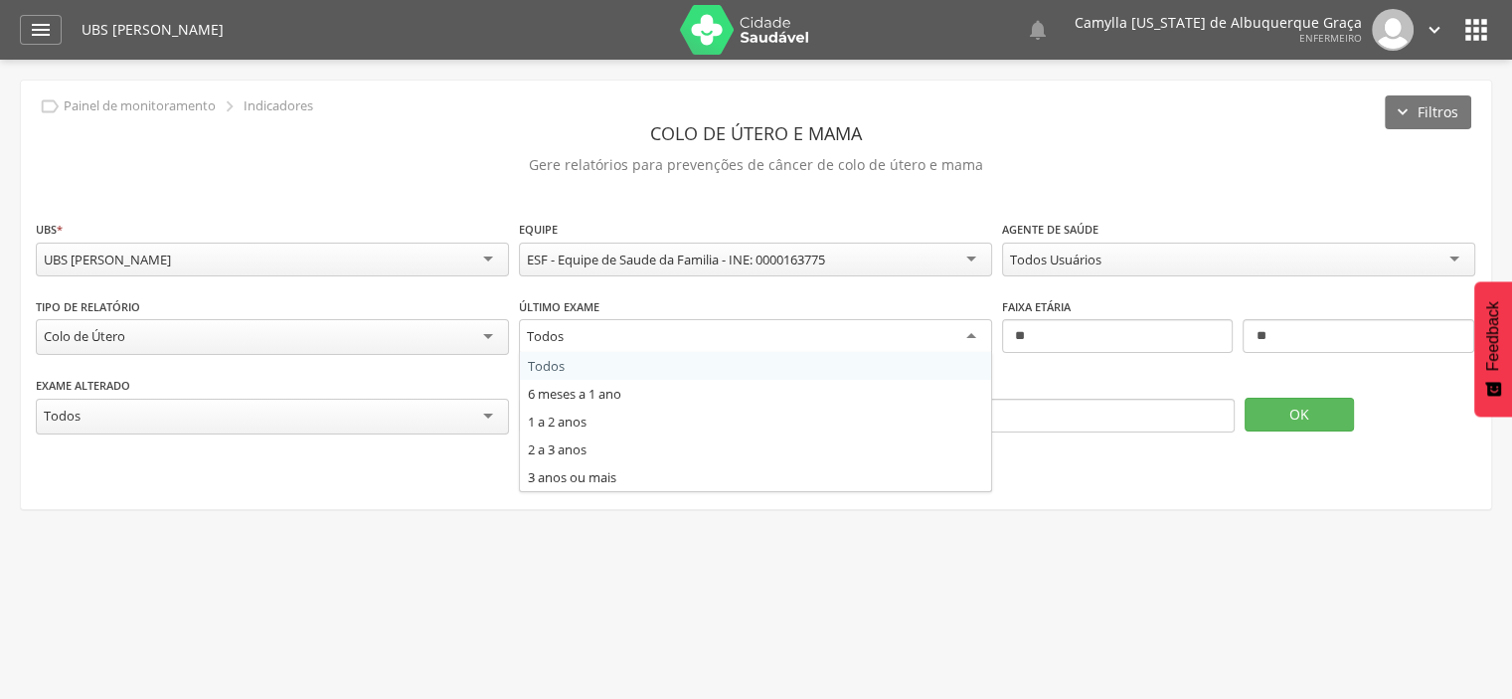
click at [676, 339] on div "Todos" at bounding box center [755, 337] width 473 height 36
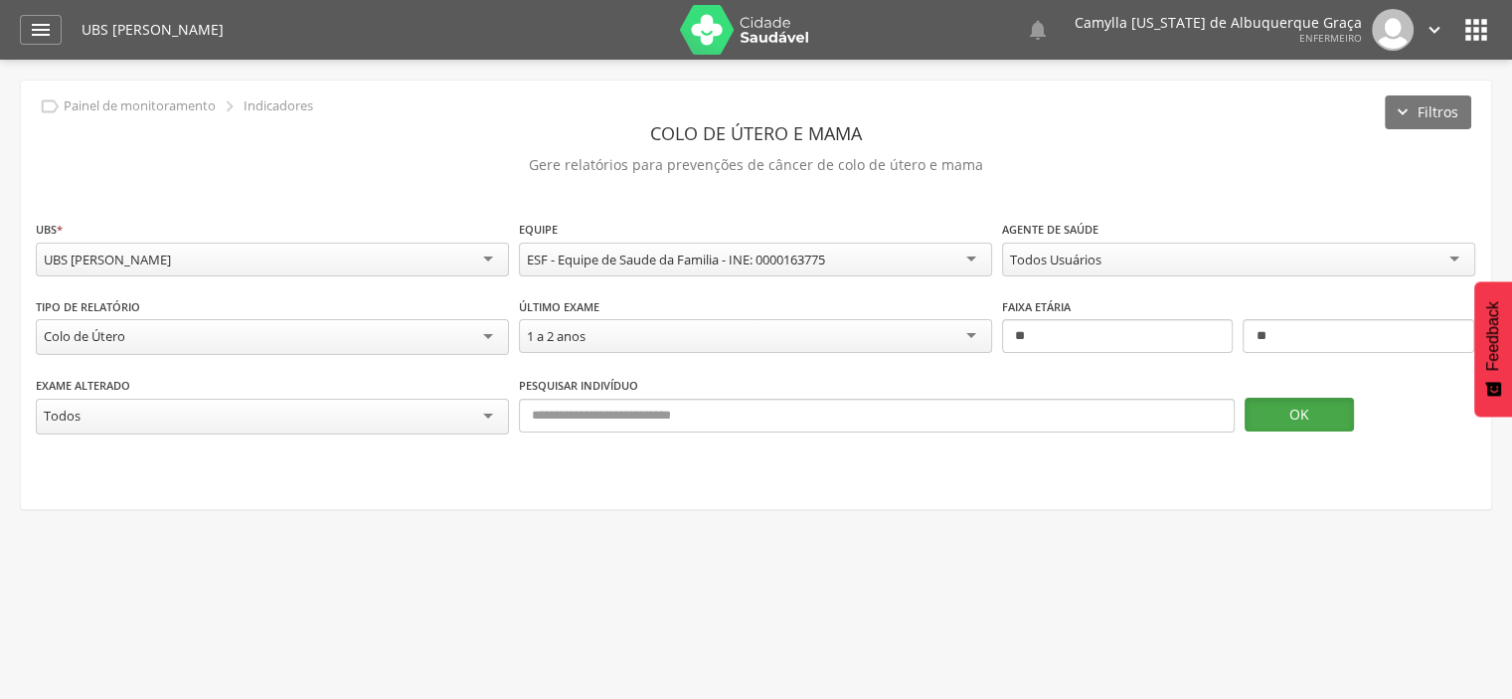
click at [1293, 402] on button "OK" at bounding box center [1299, 415] width 109 height 34
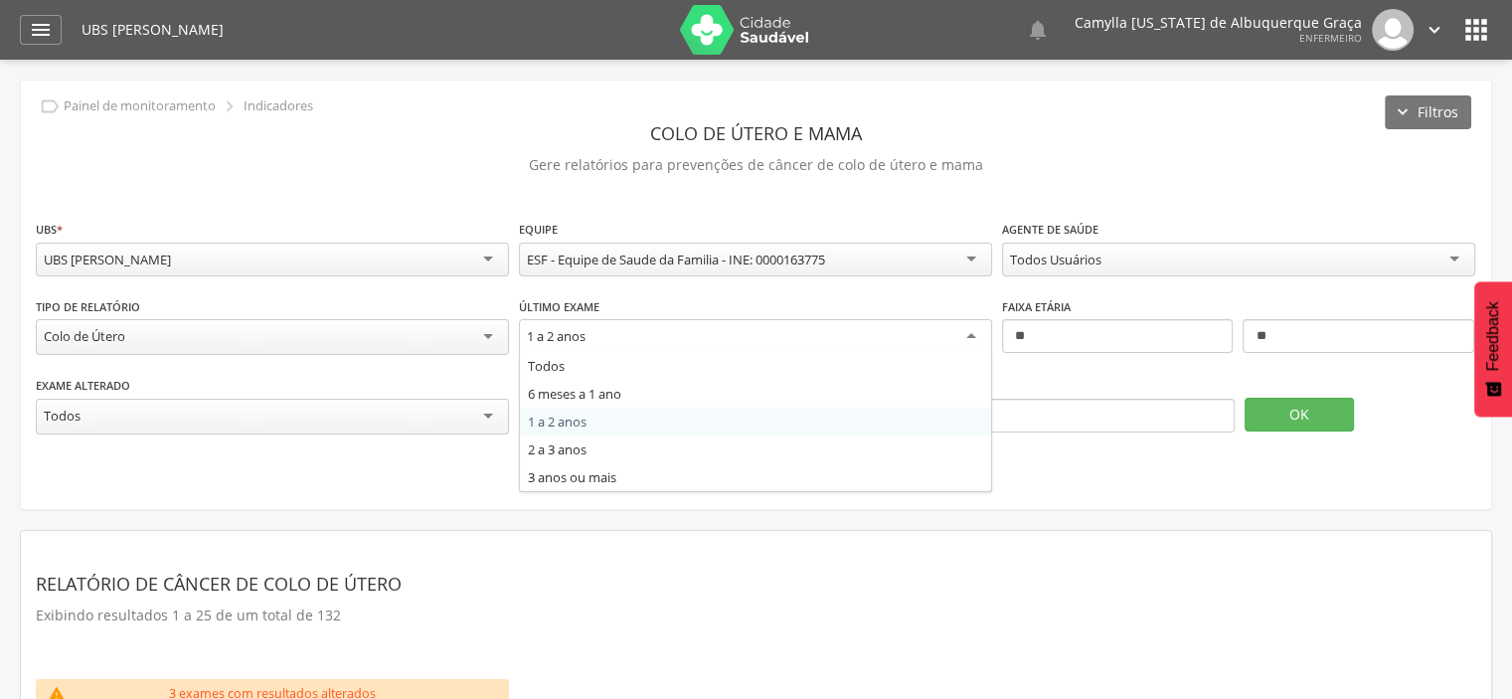
click at [875, 337] on div "1 a 2 anos" at bounding box center [755, 337] width 473 height 36
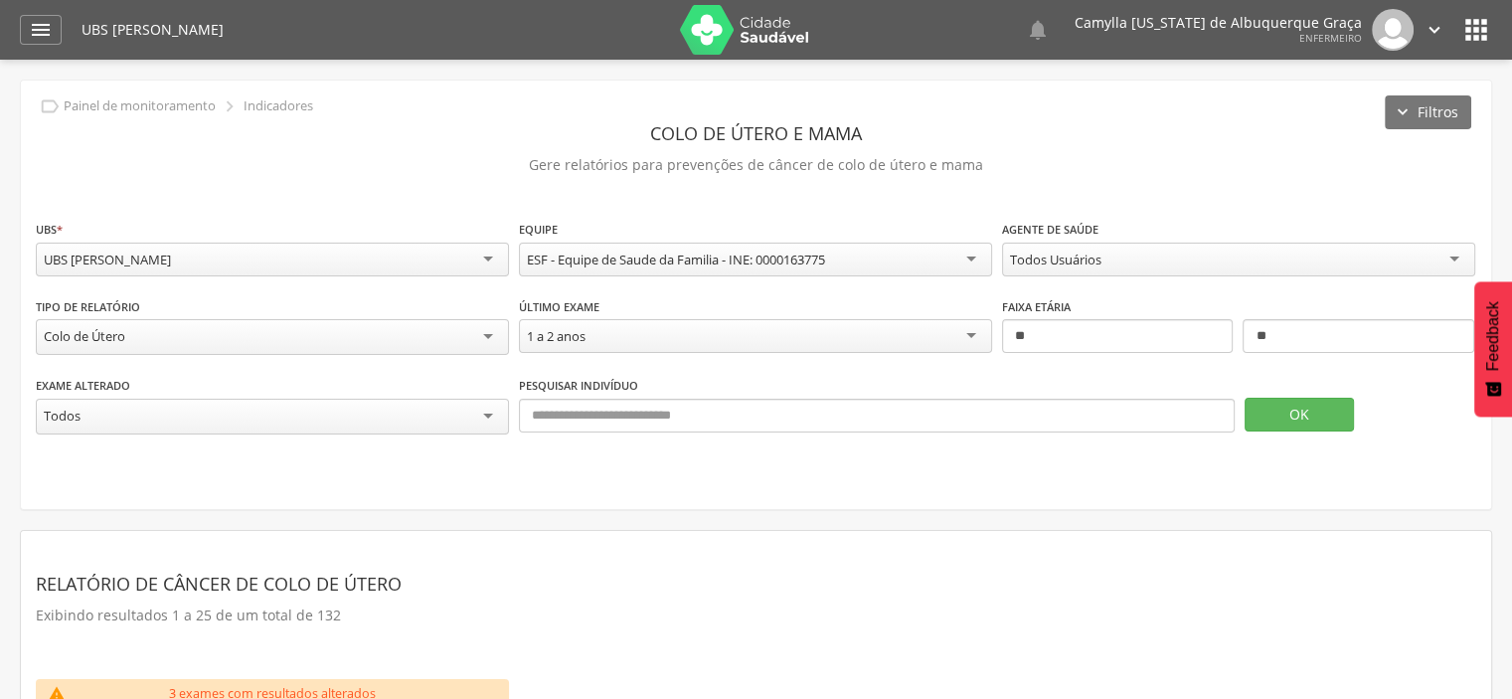
click at [811, 614] on p "Exibindo resultados 1 a 25 de um total de 132" at bounding box center [756, 616] width 1441 height 28
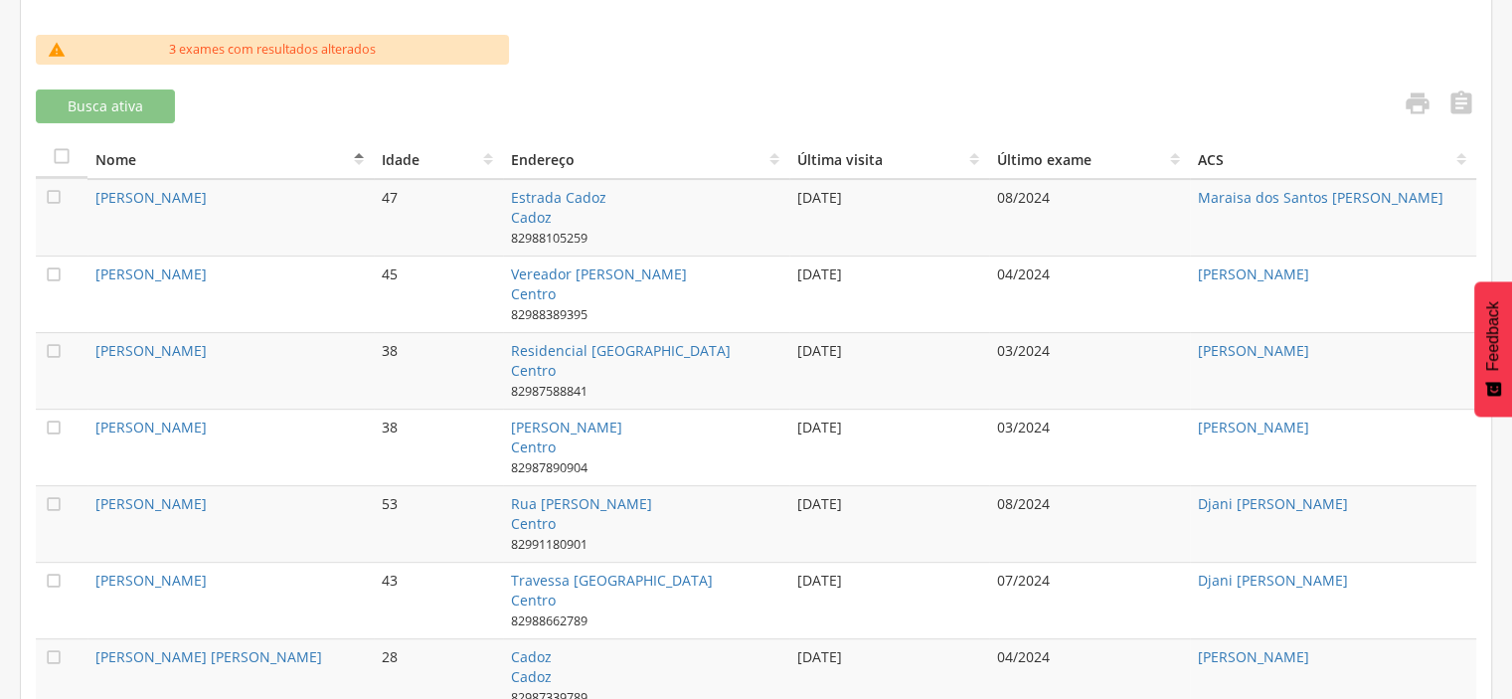
scroll to position [681, 0]
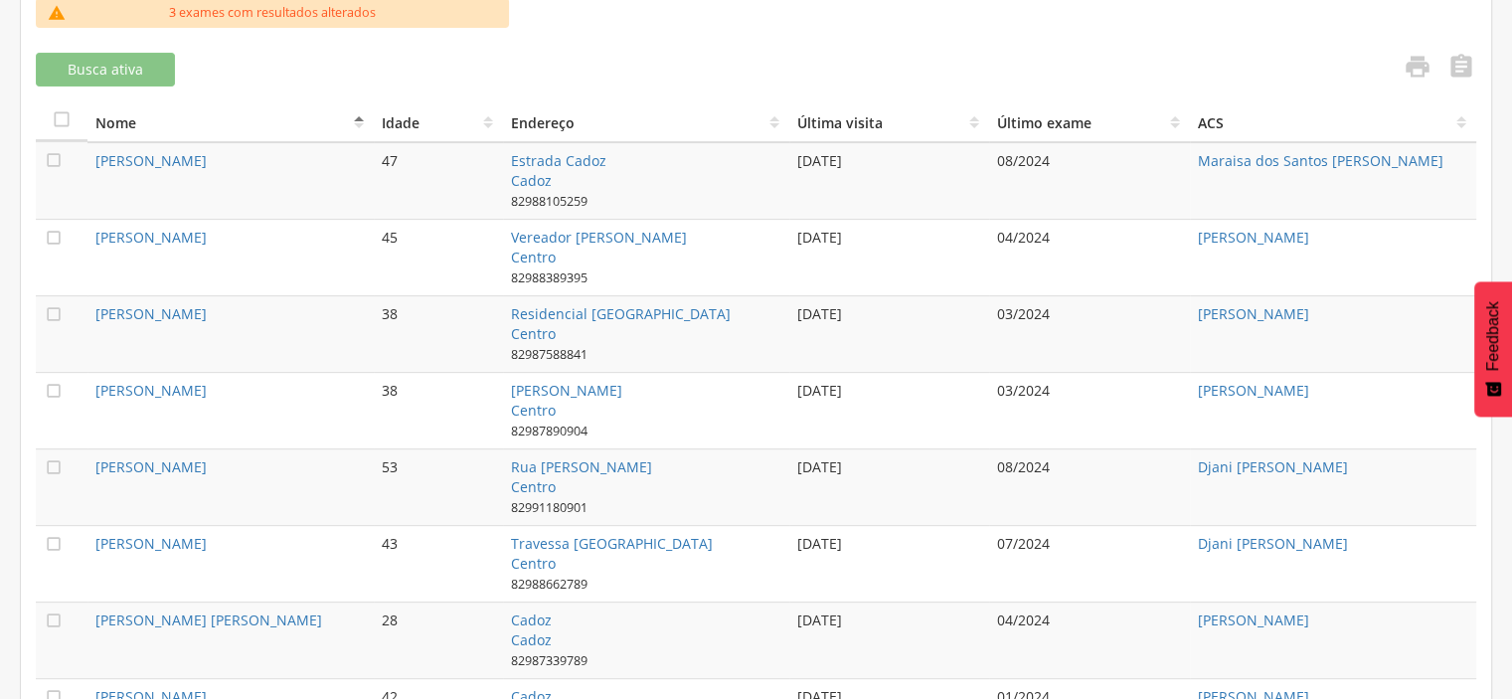
click at [1462, 118] on th "ACS" at bounding box center [1333, 121] width 286 height 41
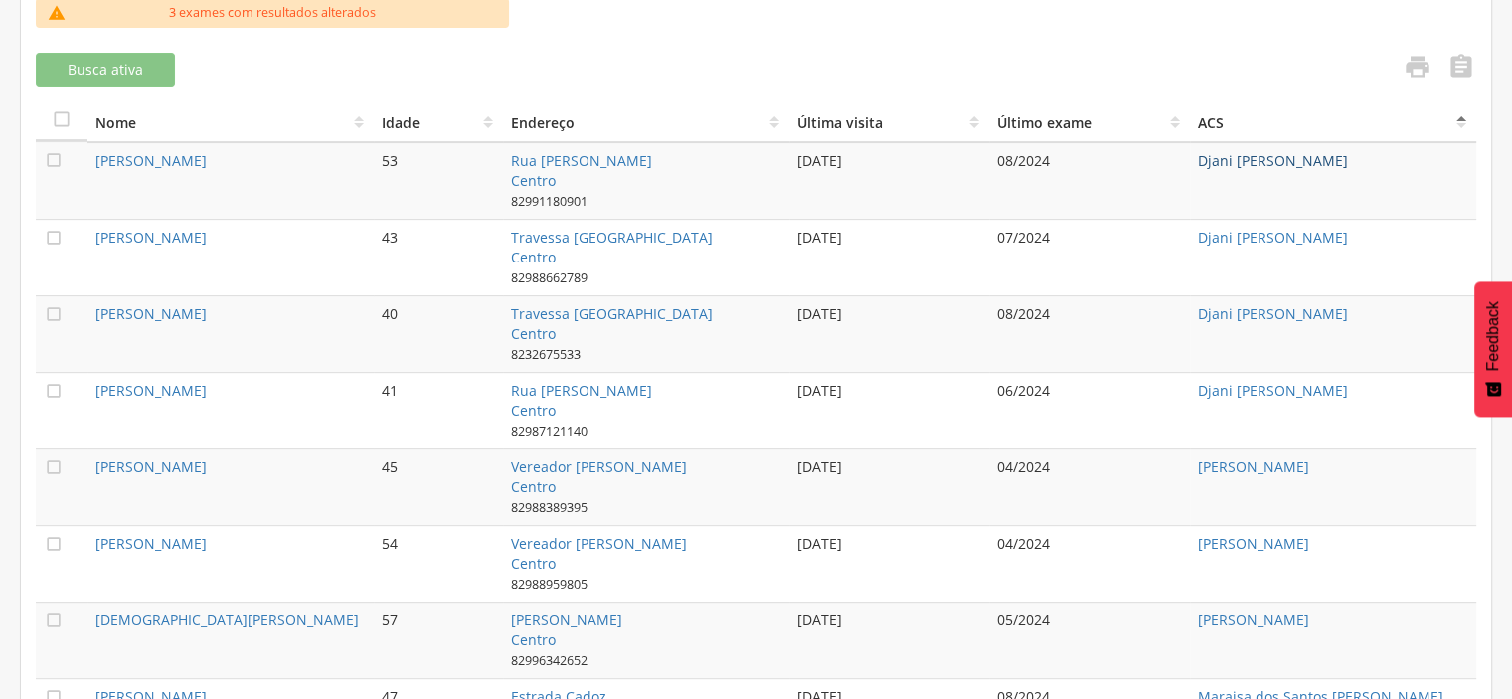
click at [1245, 151] on link "Djani [PERSON_NAME]" at bounding box center [1273, 160] width 150 height 19
type input "**********"
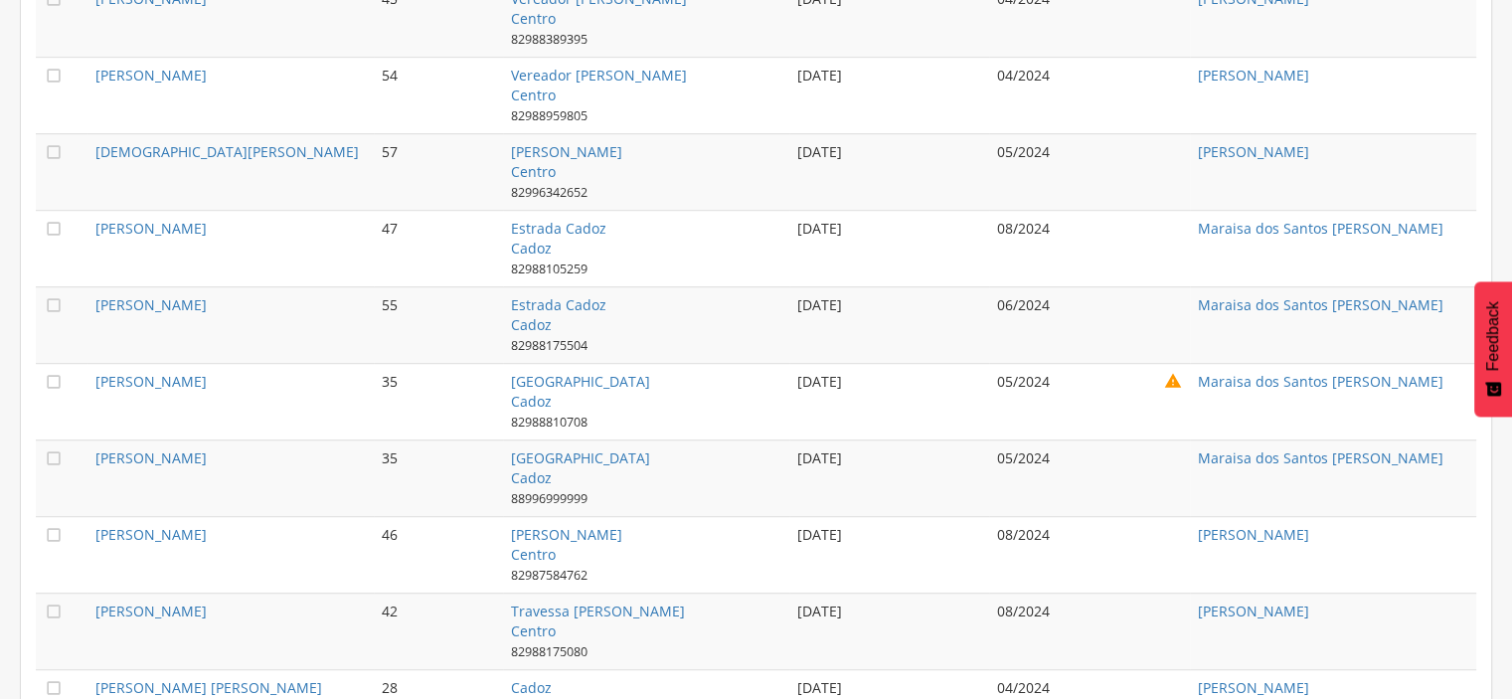
scroll to position [1139, 0]
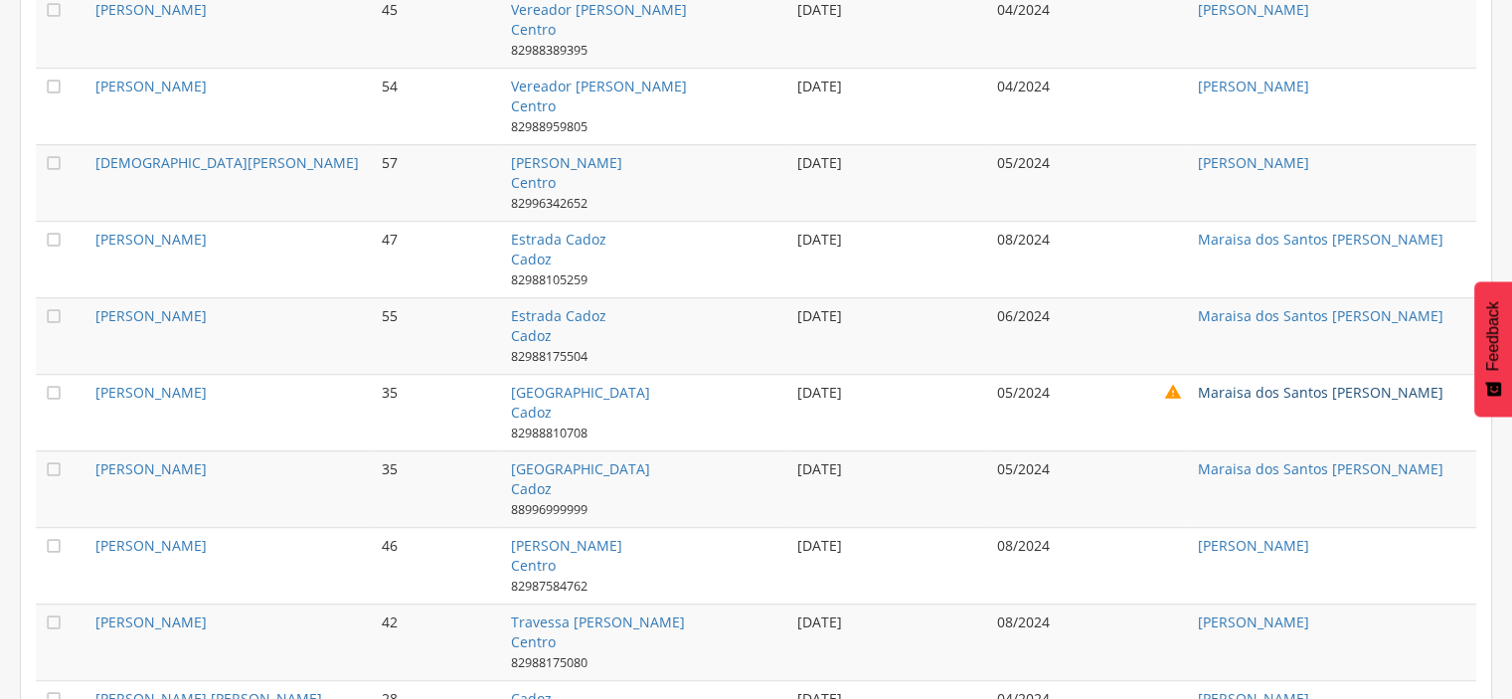
click at [1233, 391] on link "Maraisa dos Santos [PERSON_NAME]" at bounding box center [1321, 392] width 246 height 19
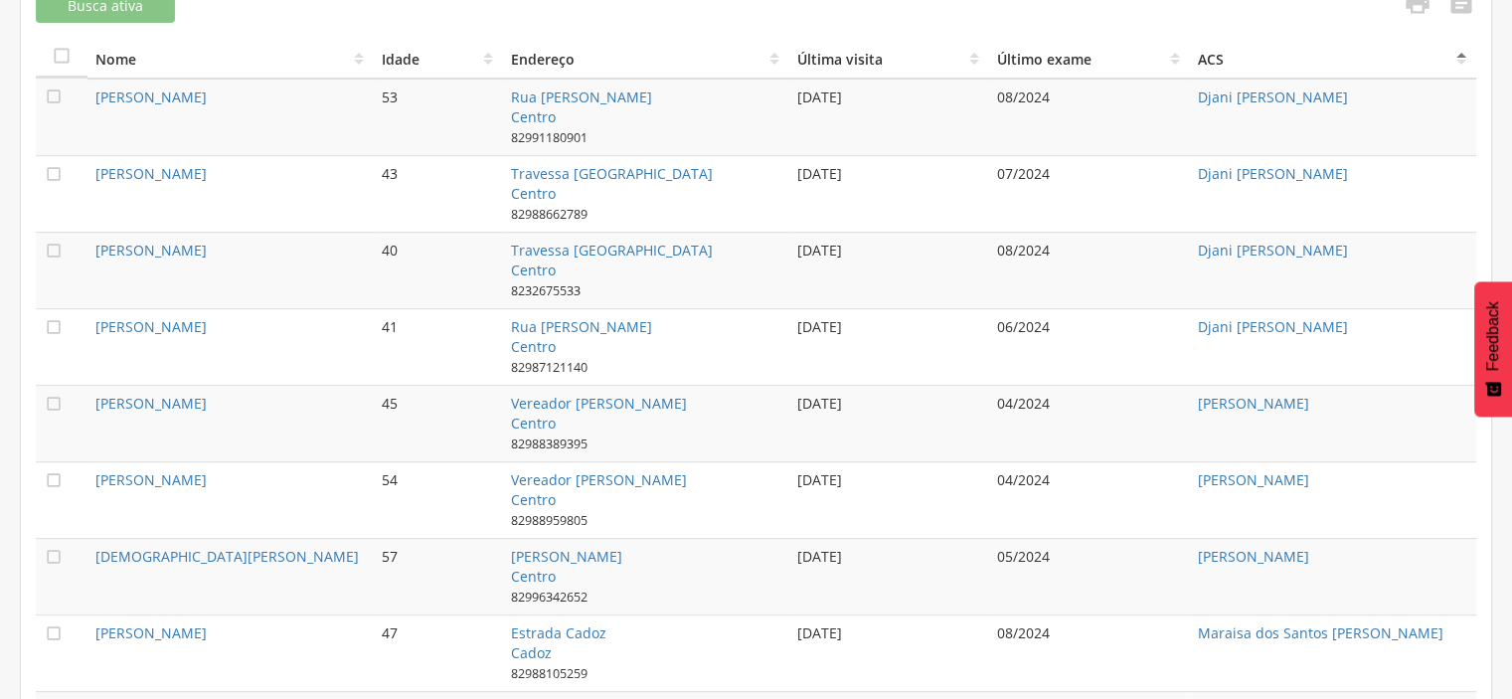
scroll to position [752, 0]
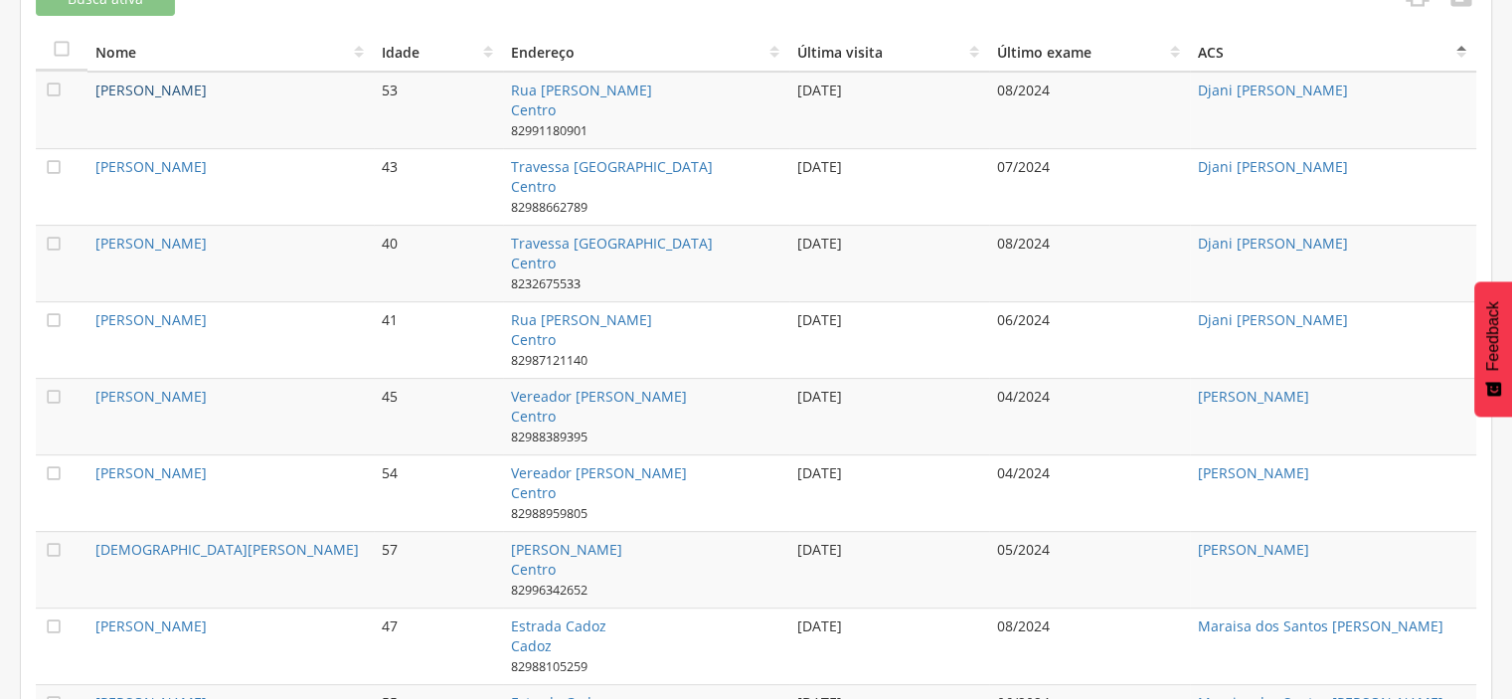
click at [135, 85] on link "[PERSON_NAME]" at bounding box center [150, 90] width 111 height 19
type input "**********"
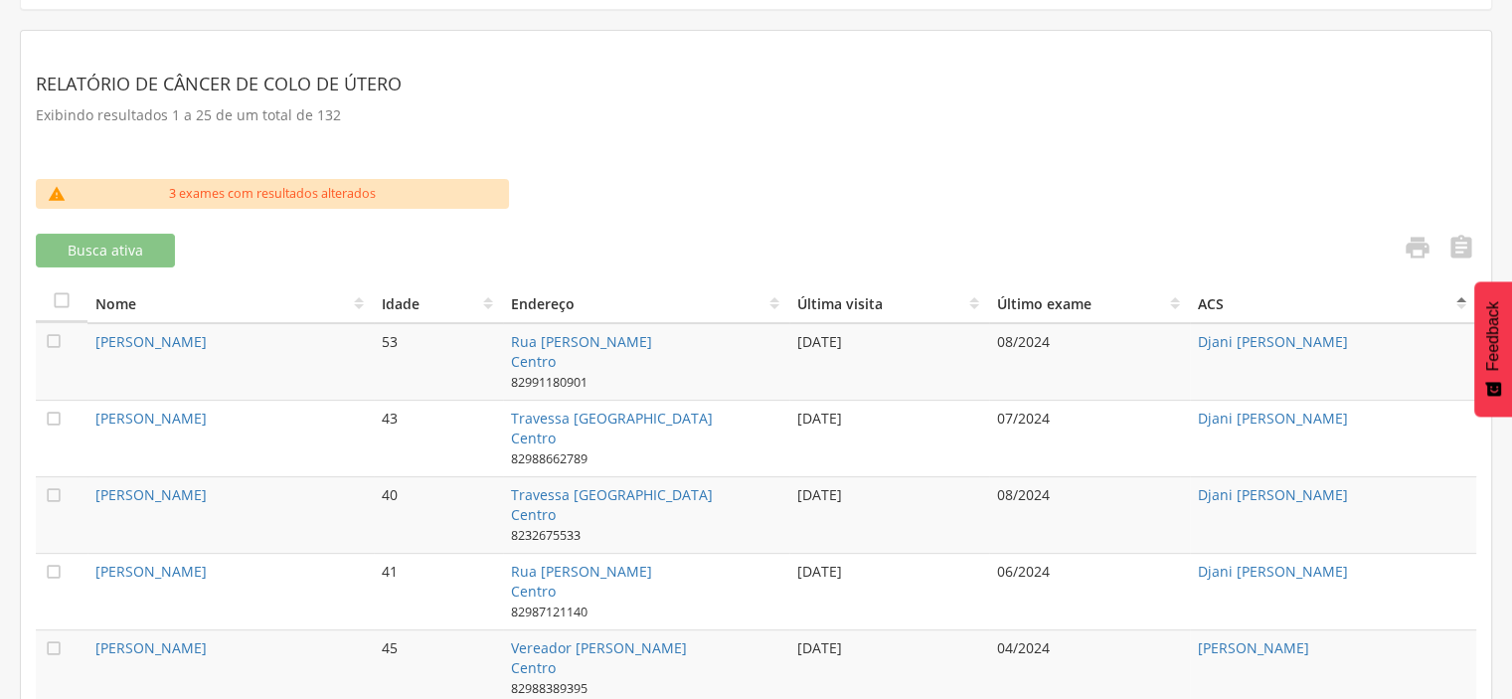
scroll to position [513, 0]
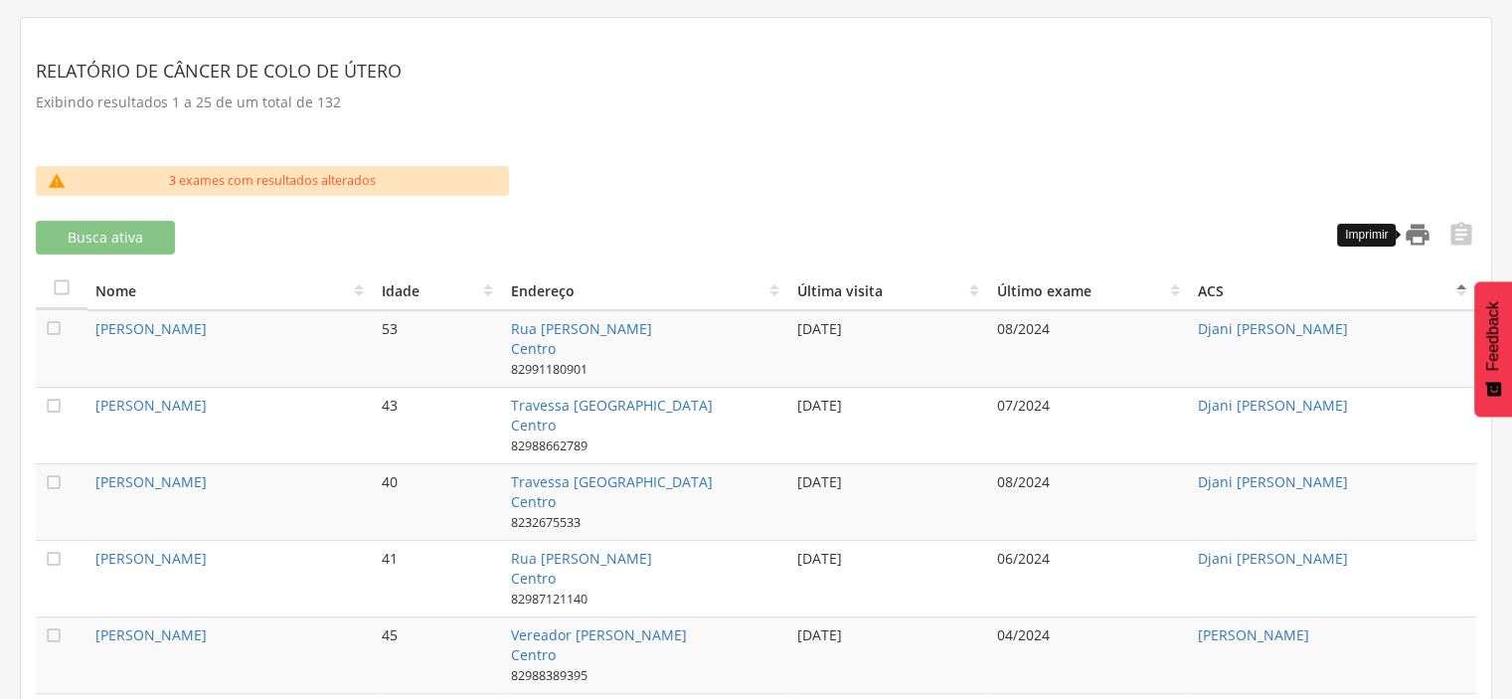
click at [1417, 230] on icon "" at bounding box center [1418, 235] width 28 height 28
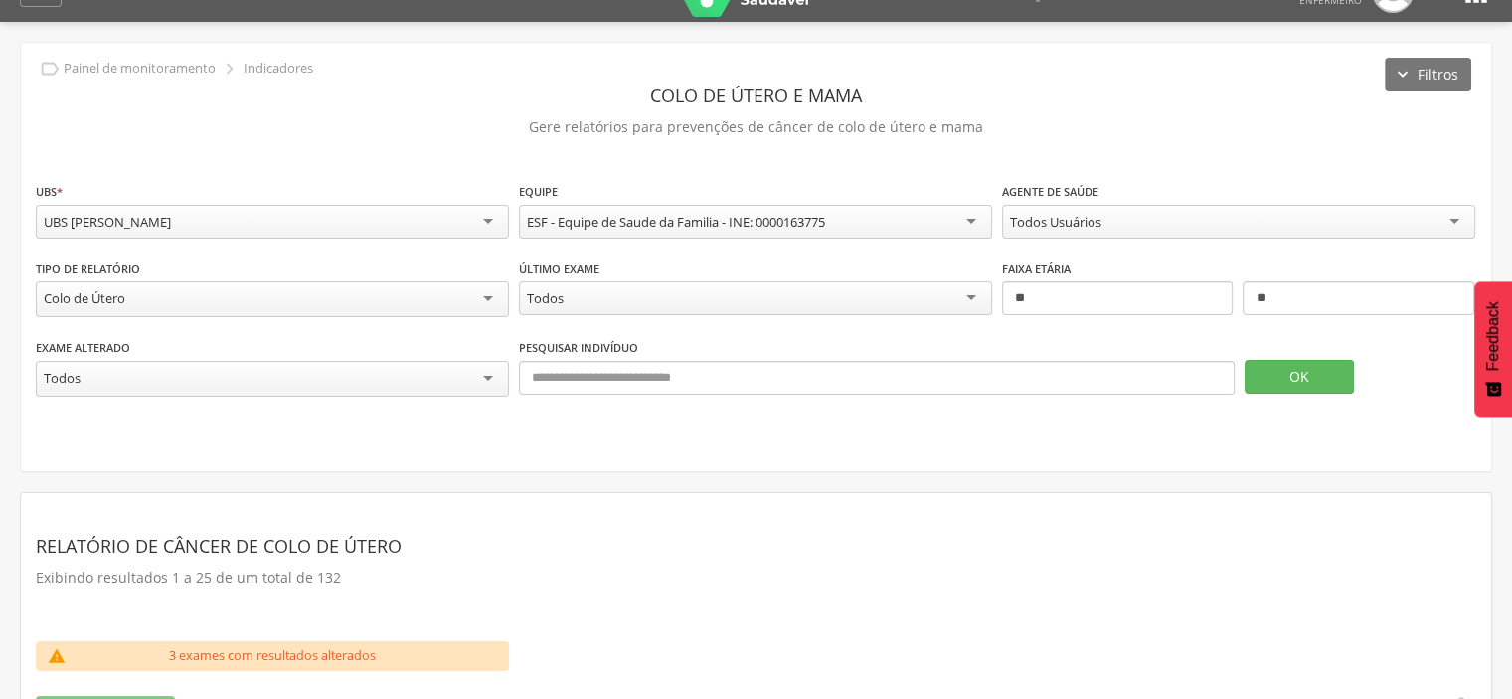
scroll to position [0, 0]
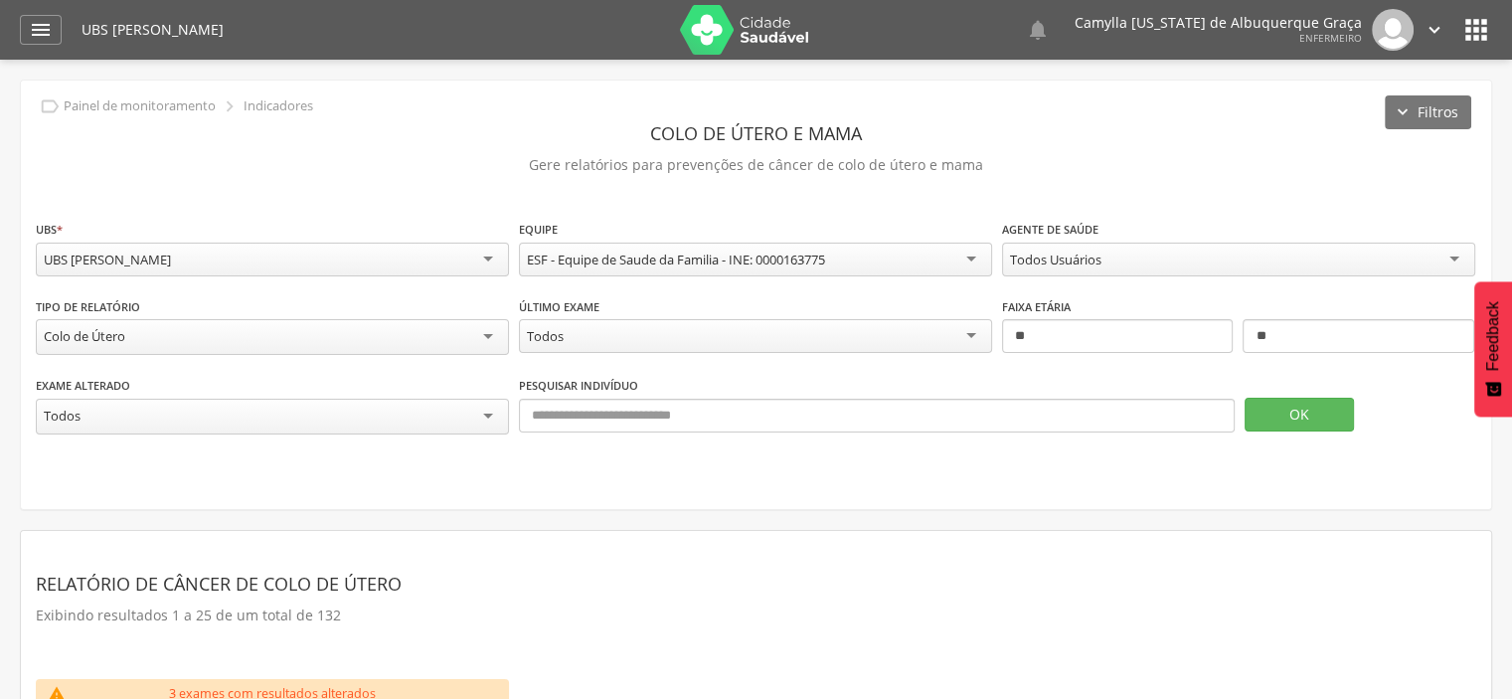
click at [811, 337] on div "Todos" at bounding box center [755, 336] width 473 height 34
click at [1293, 410] on button "OK" at bounding box center [1299, 415] width 109 height 34
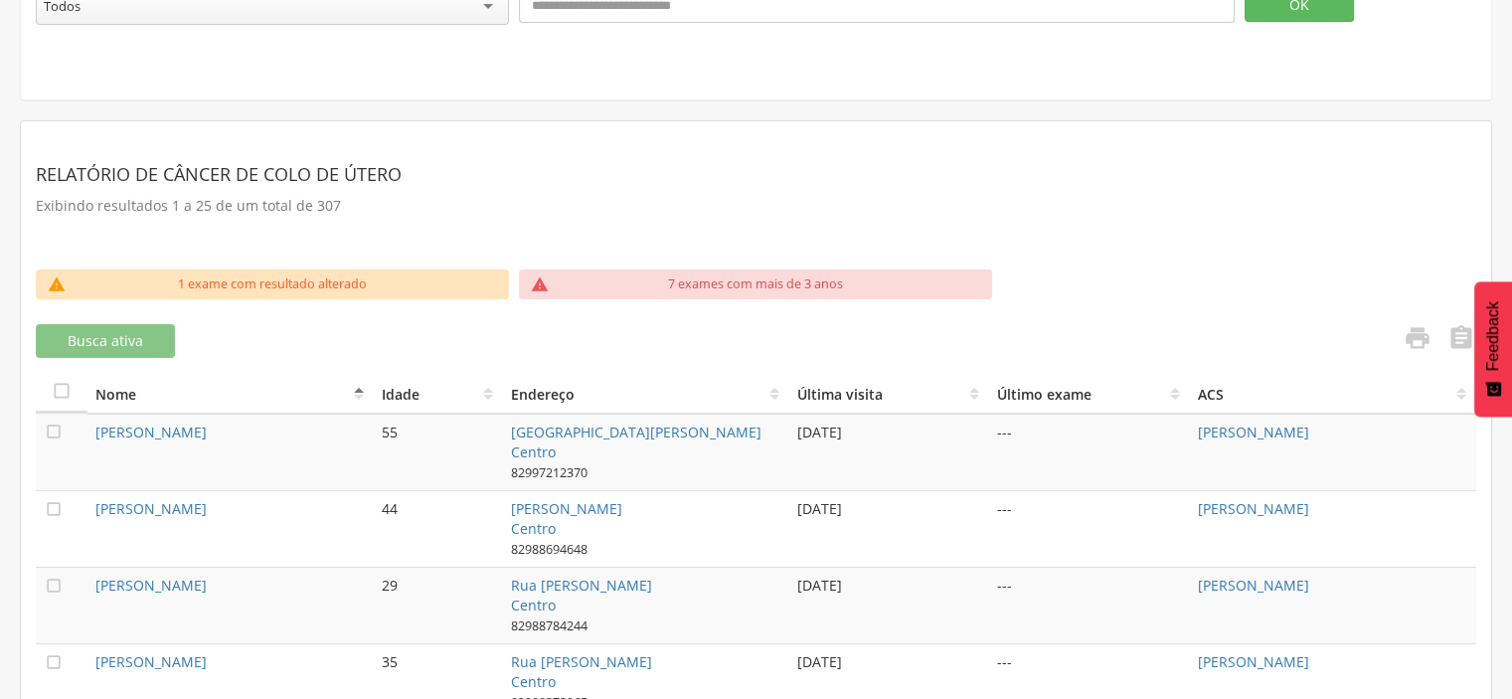
scroll to position [399, 0]
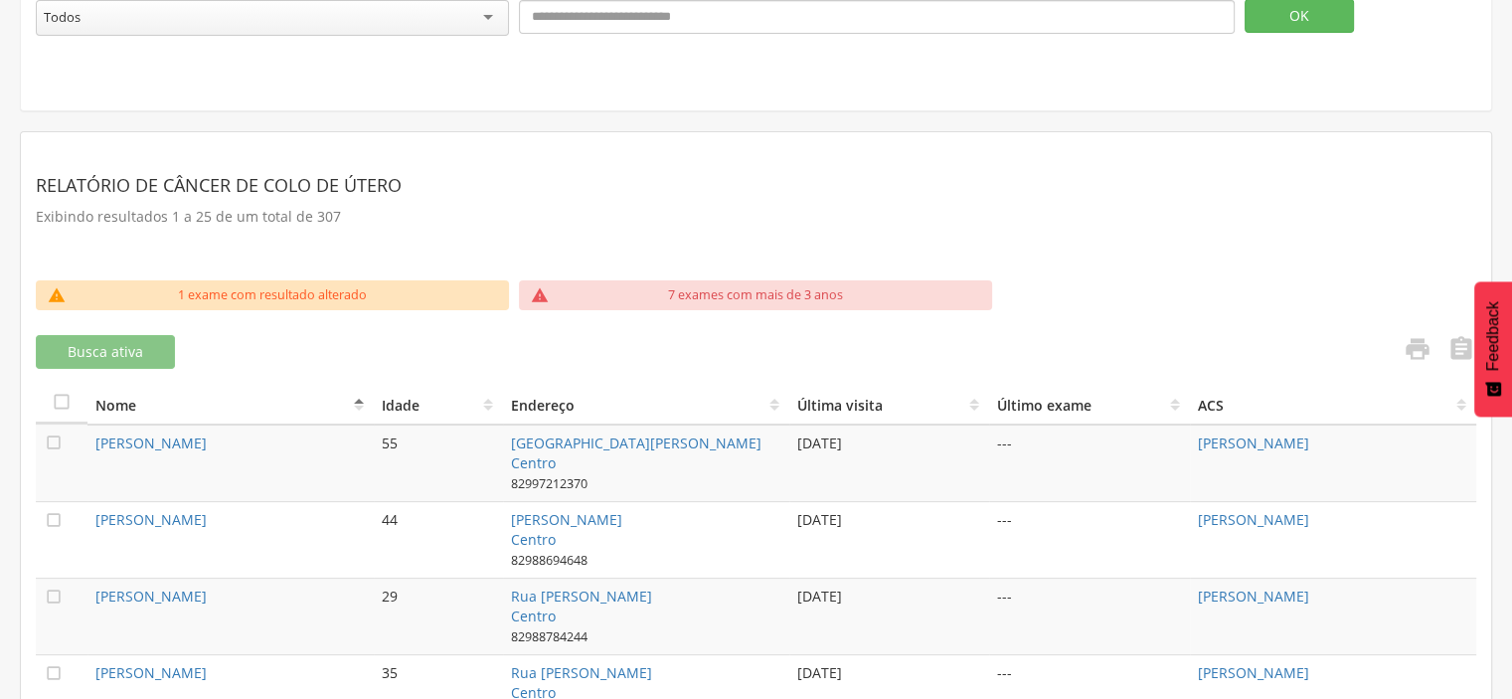
click at [1171, 401] on th "Último exame" at bounding box center [1089, 404] width 201 height 41
click at [1192, 395] on th "ACS" at bounding box center [1333, 404] width 286 height 41
click at [1461, 388] on th "ACS" at bounding box center [1333, 404] width 286 height 41
click at [1198, 396] on th "ACS" at bounding box center [1333, 404] width 286 height 41
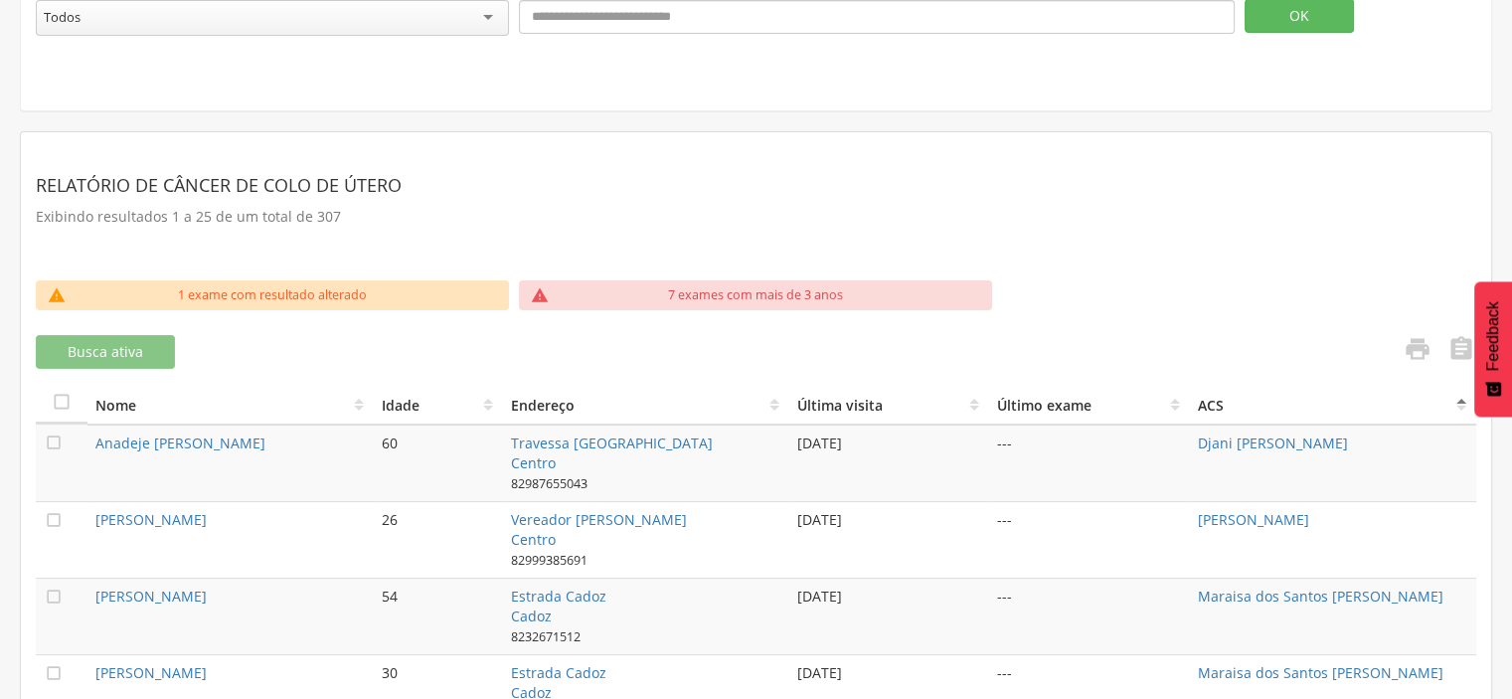
click at [1198, 396] on th "ACS" at bounding box center [1333, 404] width 286 height 41
click at [1172, 399] on th "Último exame" at bounding box center [1089, 404] width 201 height 41
click at [1177, 393] on th "Último exame" at bounding box center [1089, 404] width 201 height 41
click at [1177, 401] on th "Último exame" at bounding box center [1089, 404] width 201 height 41
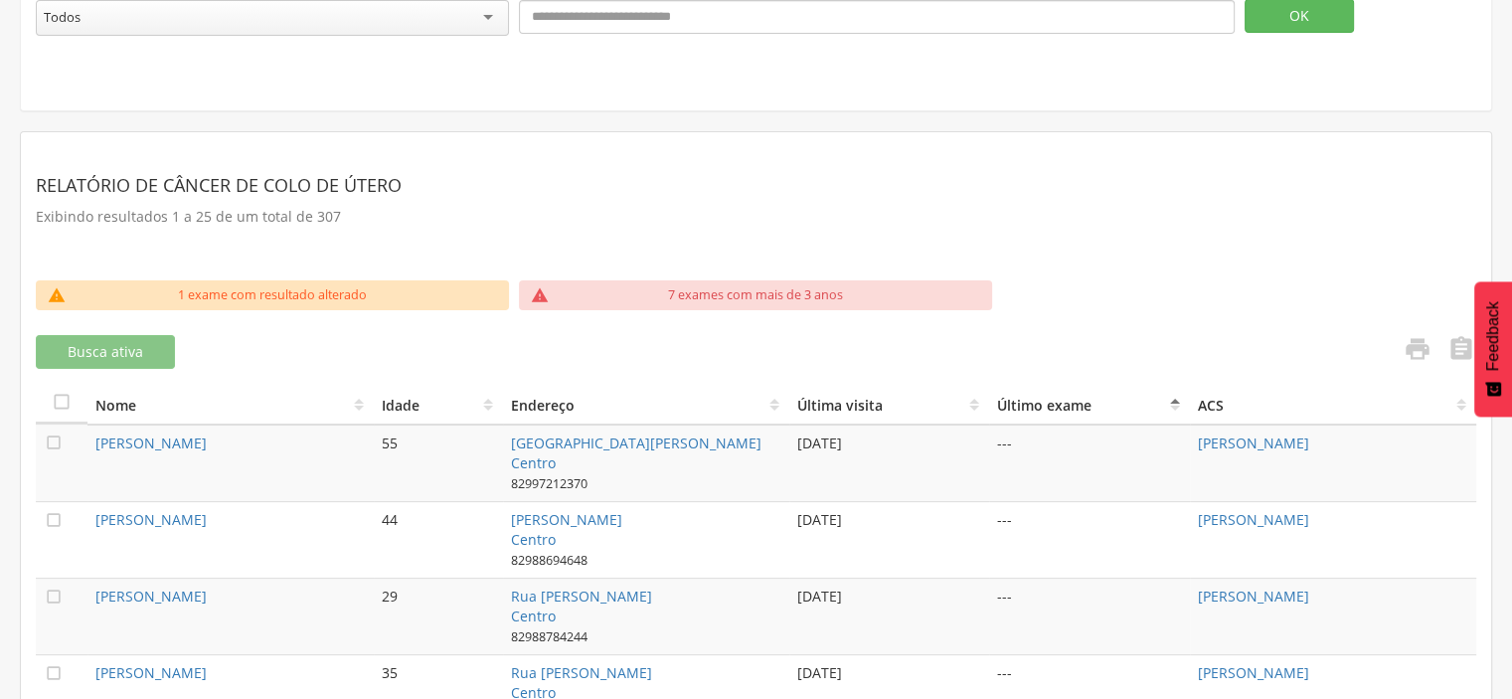
click at [1197, 394] on th "ACS" at bounding box center [1333, 404] width 286 height 41
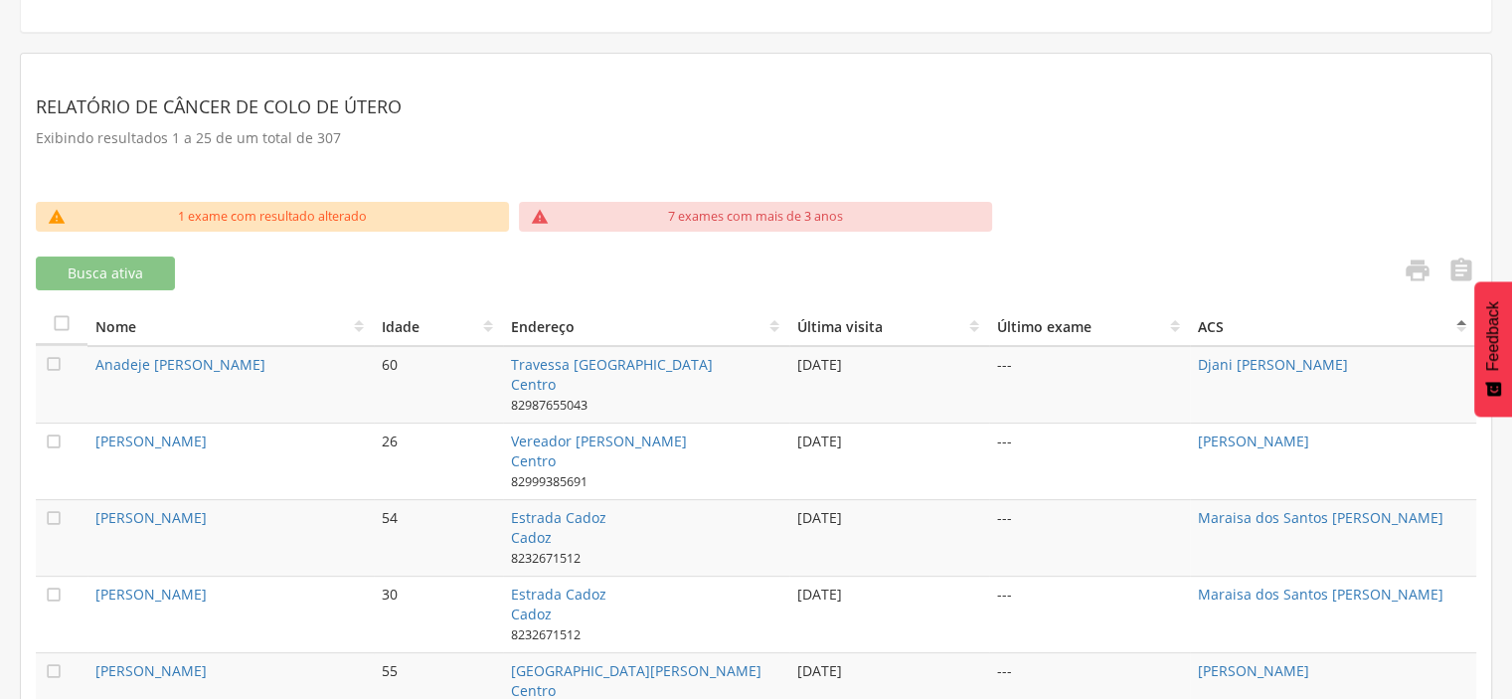
scroll to position [474, 0]
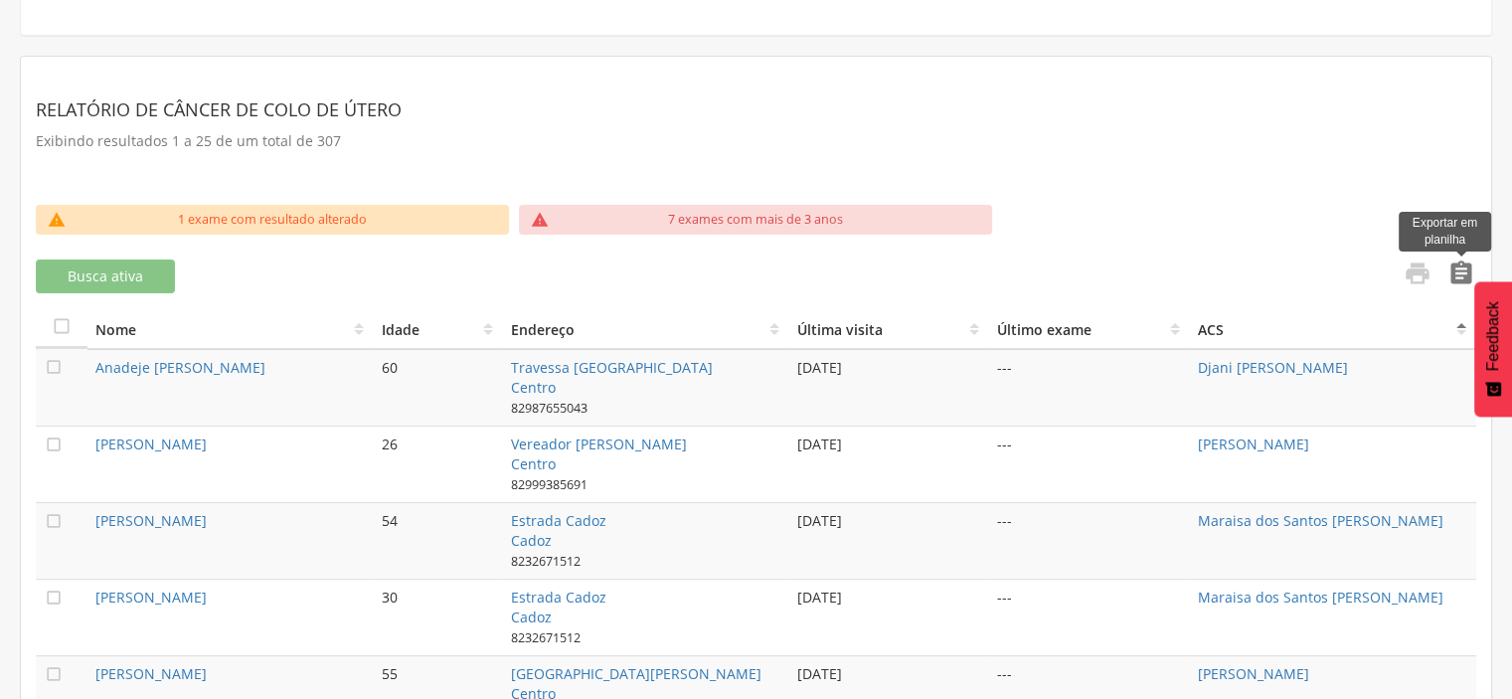
click at [1453, 266] on icon "" at bounding box center [1462, 274] width 28 height 28
